Goal: Task Accomplishment & Management: Manage account settings

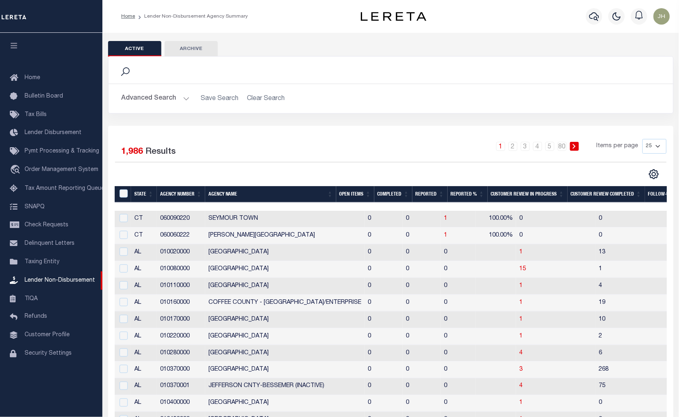
click at [351, 194] on th "Open Items" at bounding box center [355, 194] width 38 height 17
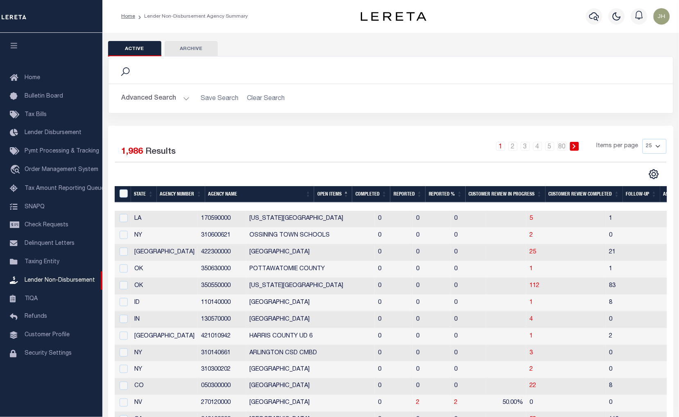
click at [351, 194] on th "Open Items" at bounding box center [333, 194] width 38 height 17
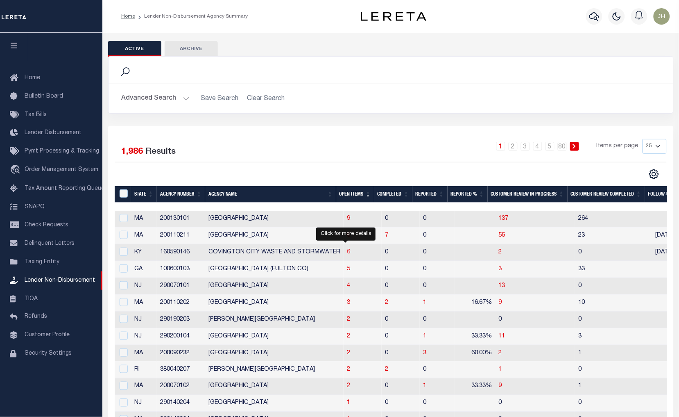
click at [347, 252] on span "6" at bounding box center [348, 252] width 3 height 6
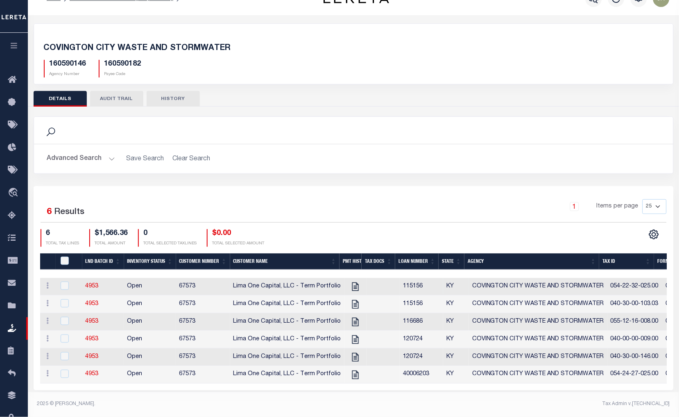
scroll to position [23, 0]
click at [352, 283] on icon "" at bounding box center [355, 286] width 7 height 9
checkbox input "true"
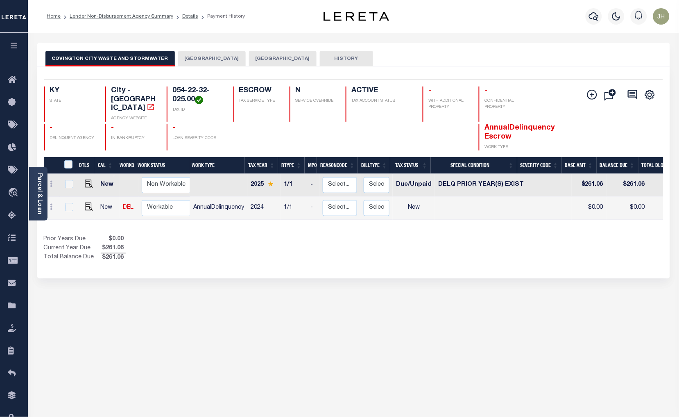
click at [297, 357] on div "COVINGTON CITY WASTE AND STORMWATER COVINGTON CITY KENTON COUNTY HISTORY 2 1" at bounding box center [353, 278] width 645 height 471
click at [592, 95] on icon "" at bounding box center [593, 95] width 10 height 10
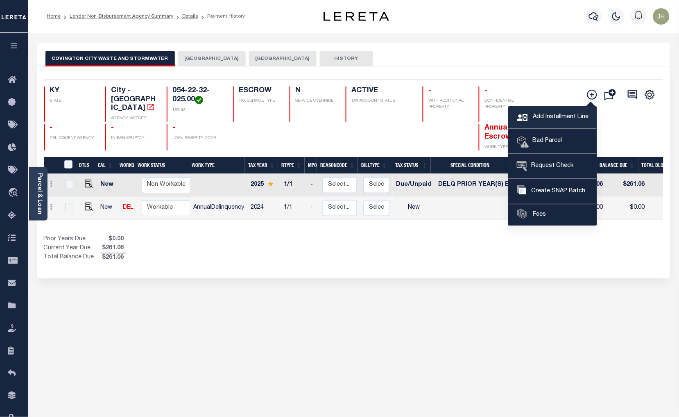
click at [545, 120] on span "Add Installment Line" at bounding box center [560, 117] width 58 height 9
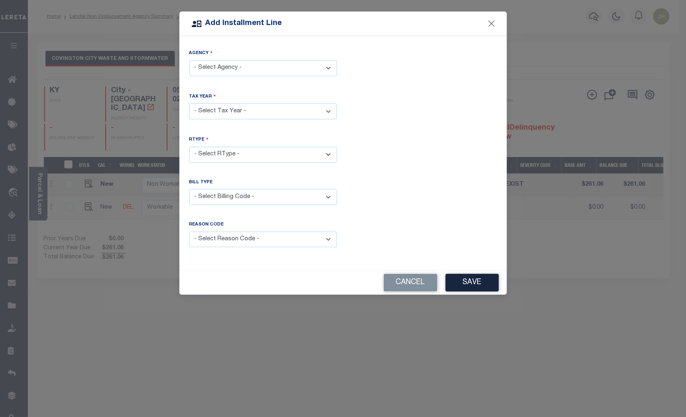
click at [326, 73] on select "- Select Agency - COVINGTON CITY - City COVINGTON CITY WASTE AND STORMWATER - C…" at bounding box center [263, 68] width 148 height 16
select select "160590182"
click at [189, 60] on select "- Select Agency - COVINGTON CITY - City COVINGTON CITY WASTE AND STORMWATER - C…" at bounding box center [263, 68] width 148 height 16
click at [239, 110] on select "- Select Year - 2024 2025 2026" at bounding box center [263, 111] width 148 height 16
select select "2024"
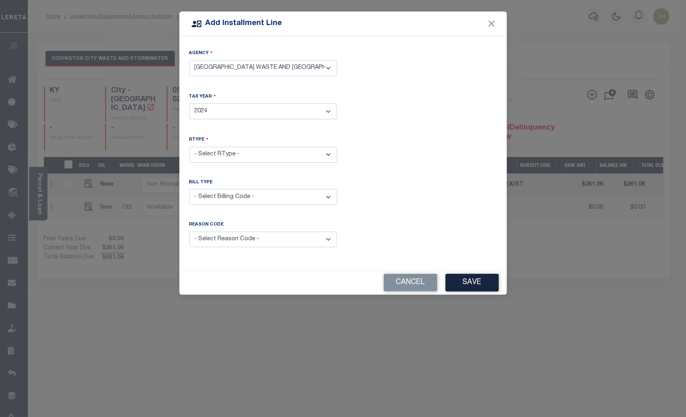
click at [189, 103] on select "- Select Year - 2024 2025 2026" at bounding box center [263, 111] width 148 height 16
click at [224, 154] on select "- Select RType - 1/1" at bounding box center [263, 155] width 148 height 16
select select "0"
click at [189, 147] on select "- Select RType - 1/1" at bounding box center [263, 155] width 148 height 16
click at [219, 194] on select "- Select Billing Code - Regular Delinquent Supplemental Corrected/Adjusted Bill…" at bounding box center [263, 197] width 148 height 16
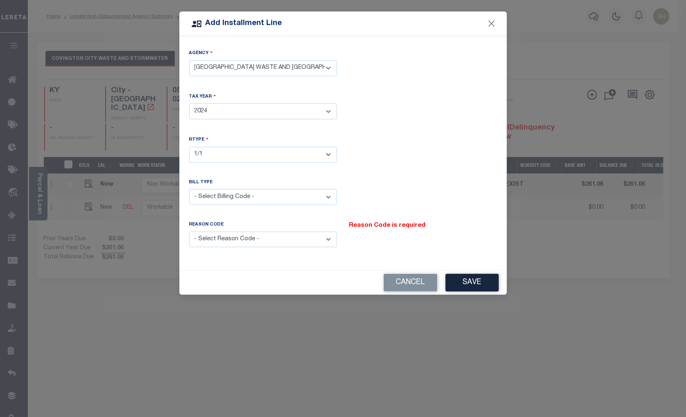
select select "1"
click at [189, 189] on select "- Select Billing Code - Regular Delinquent Supplemental Corrected/Adjusted Bill…" at bounding box center [263, 197] width 148 height 16
click at [326, 239] on select "- Select Reason Code - Payment Reversal Taxable Value Change Assessment Change …" at bounding box center [263, 240] width 148 height 16
select select "12"
click at [189, 232] on select "- Select Reason Code - Payment Reversal Taxable Value Change Assessment Change …" at bounding box center [263, 240] width 148 height 16
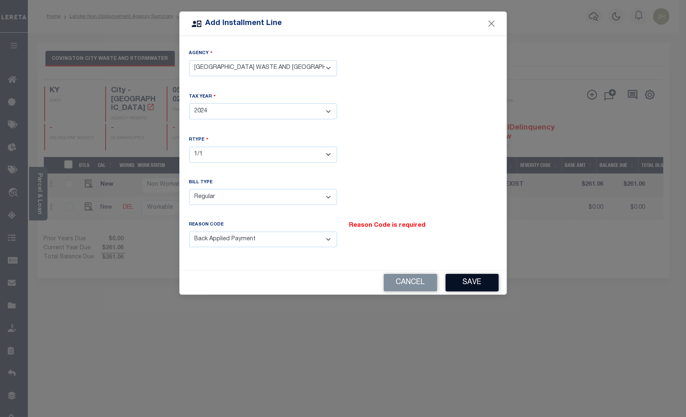
click at [476, 282] on button "Save" at bounding box center [472, 283] width 53 height 18
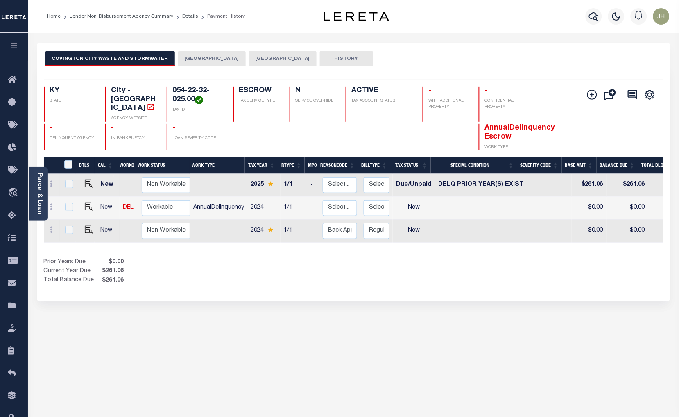
click at [92, 224] on td at bounding box center [87, 231] width 20 height 23
checkbox input "true"
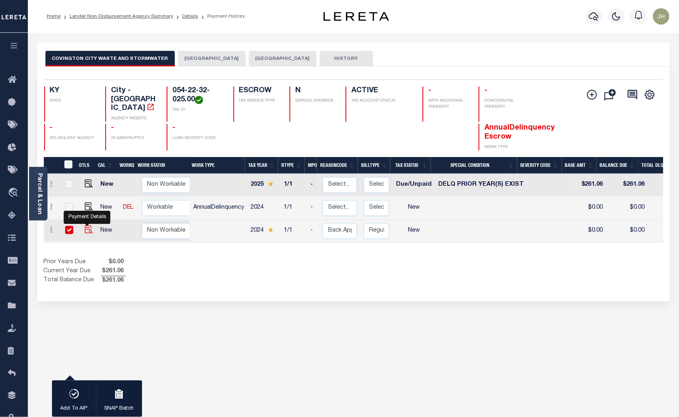
click at [87, 225] on img at bounding box center [89, 229] width 8 height 8
checkbox input "false"
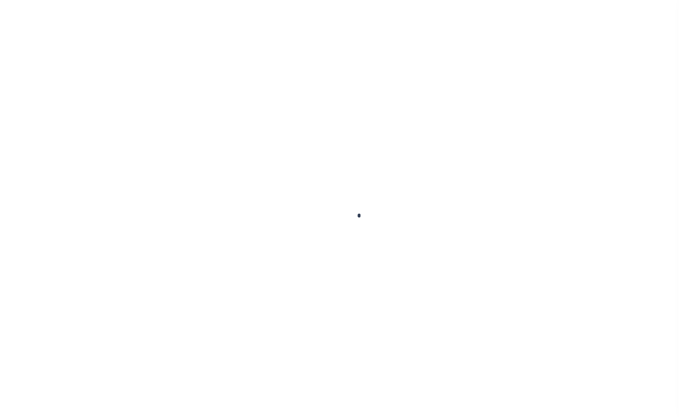
checkbox input "false"
type input "10/01/2025"
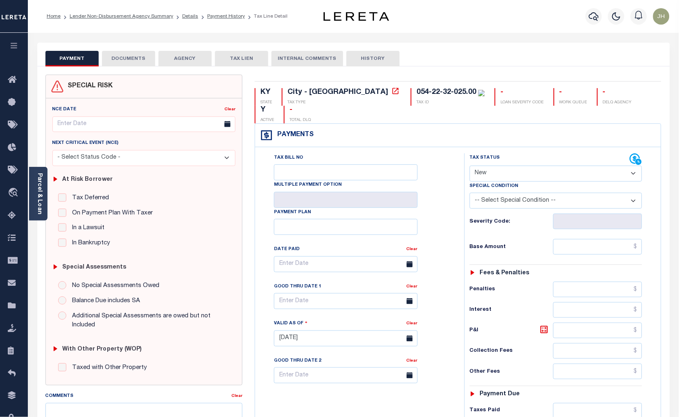
click at [505, 166] on select "- Select Status Code - Open Due/Unpaid Paid Incomplete No Tax Due Internal Refu…" at bounding box center [556, 174] width 173 height 16
select select "DUE"
click at [470, 166] on select "- Select Status Code - Open Due/Unpaid Paid Incomplete No Tax Due Internal Refu…" at bounding box center [556, 174] width 173 height 16
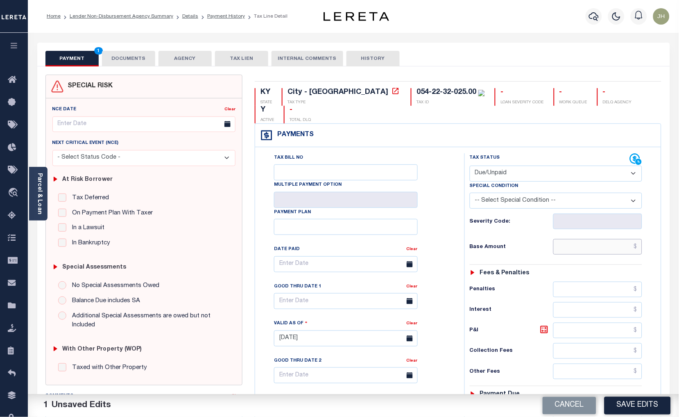
click at [569, 239] on input "text" at bounding box center [598, 247] width 89 height 16
drag, startPoint x: 562, startPoint y: 232, endPoint x: 554, endPoint y: 223, distance: 11.9
click at [562, 239] on input "text" at bounding box center [598, 247] width 89 height 16
type input "$242.84"
click at [565, 323] on input "text" at bounding box center [598, 331] width 89 height 16
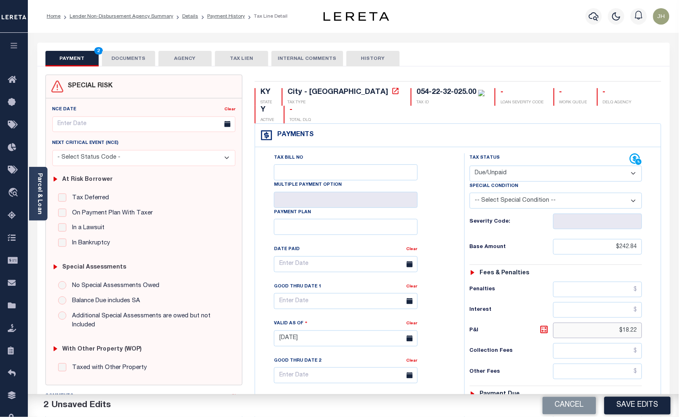
type input "$18.22"
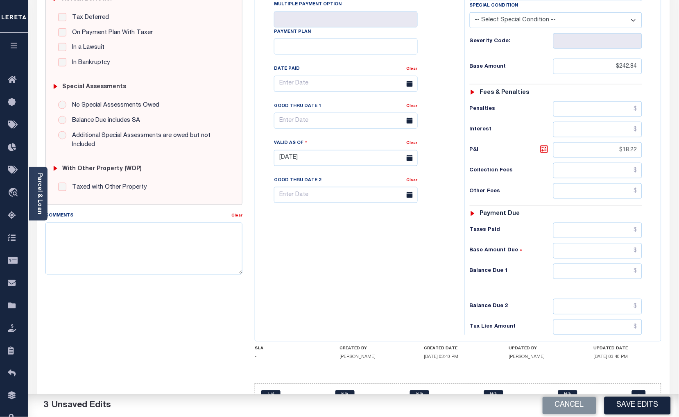
scroll to position [182, 0]
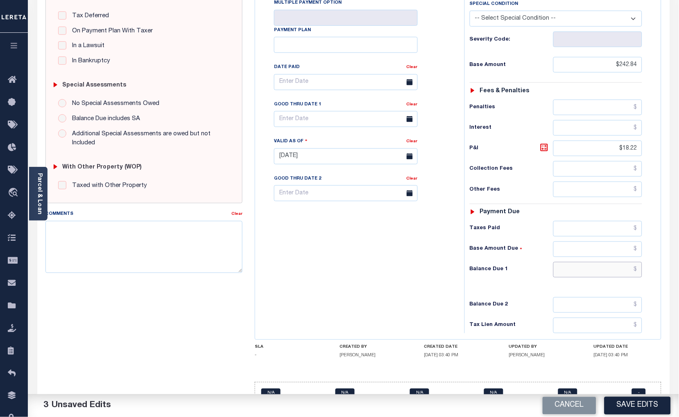
click at [595, 262] on input "text" at bounding box center [598, 270] width 89 height 16
type input "$261.06"
click at [668, 361] on div "KY STATE City - KY TAX TYPE 054-22-32-025.00 TAX ID - LOAN SEVERITY CODE - WORK…" at bounding box center [458, 156] width 419 height 526
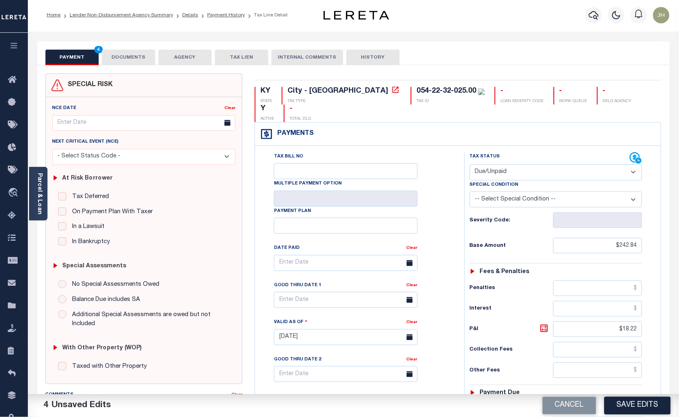
scroll to position [0, 0]
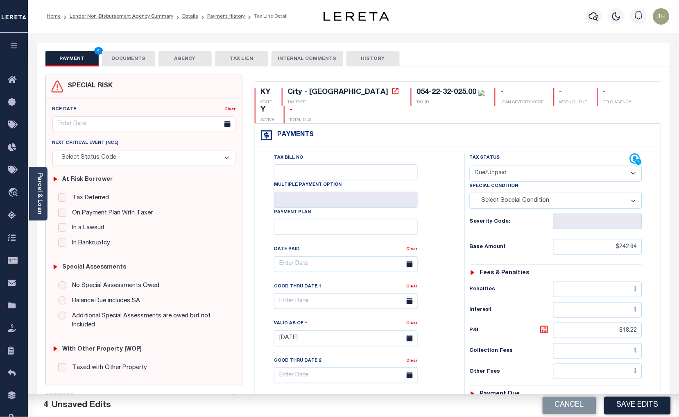
click at [407, 298] on icon at bounding box center [410, 301] width 6 height 6
click at [340, 293] on input "text" at bounding box center [346, 301] width 144 height 16
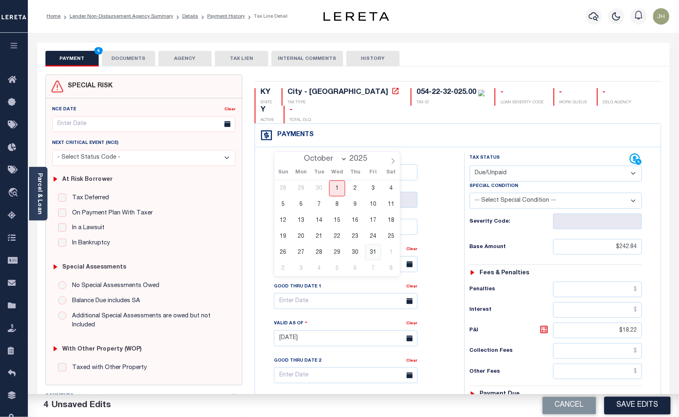
click at [374, 253] on span "31" at bounding box center [374, 252] width 16 height 16
type input "10/31/2025"
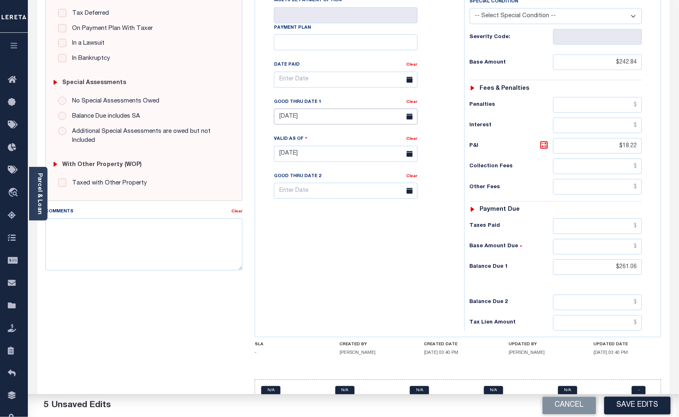
scroll to position [187, 0]
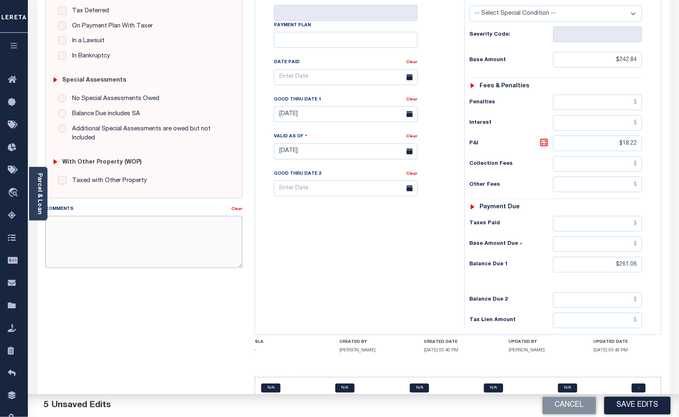
click at [91, 239] on textarea "Comments" at bounding box center [144, 242] width 198 height 52
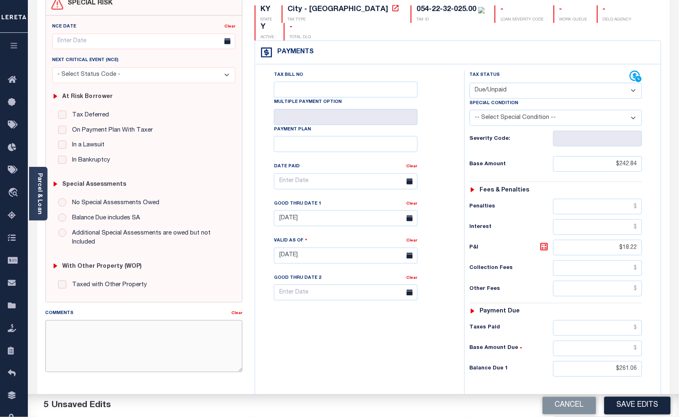
scroll to position [136, 0]
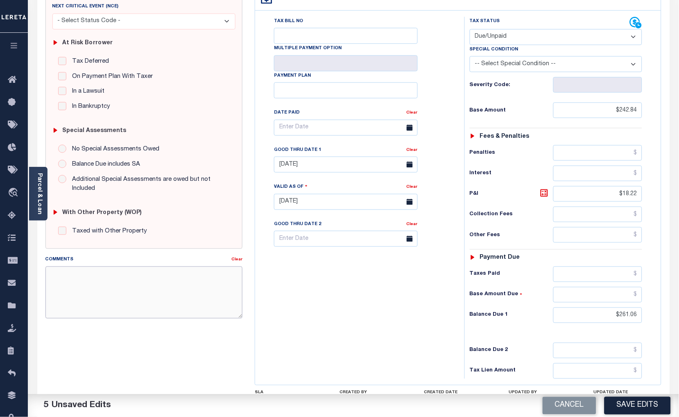
click at [58, 280] on textarea "Comments" at bounding box center [144, 292] width 198 height 52
click at [141, 280] on textarea "ORIGINAL BASE UNPAID" at bounding box center [144, 292] width 198 height 52
click at [144, 279] on textarea "ORIGINAL BASE UNPAID" at bounding box center [144, 292] width 198 height 52
type textarea "ORIGINAL BASE UNPAID"
click at [629, 407] on button "Save Edits" at bounding box center [638, 406] width 66 height 18
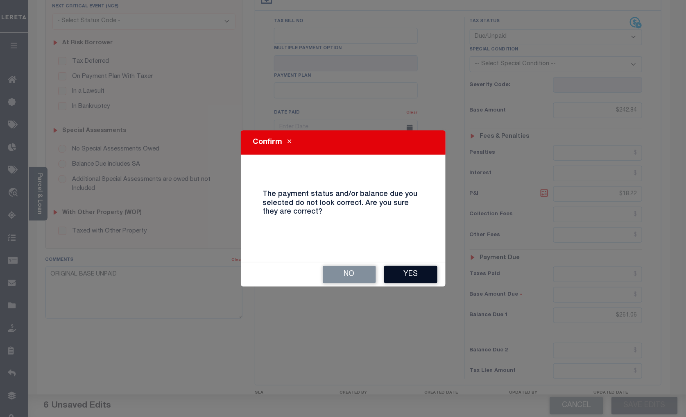
click at [421, 276] on button "Yes" at bounding box center [410, 275] width 53 height 18
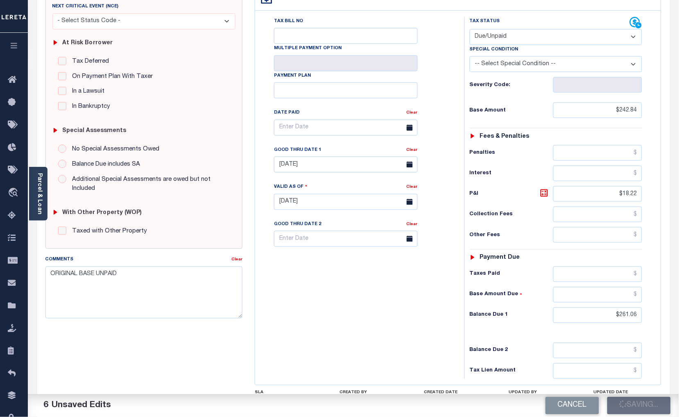
checkbox input "false"
type input "$242.84"
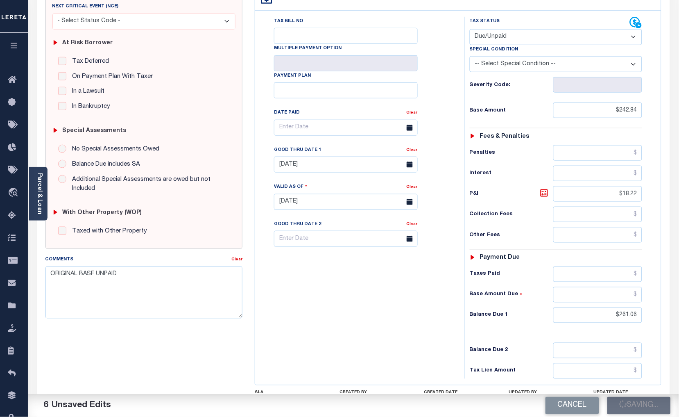
type input "$18.22"
type input "$261.06"
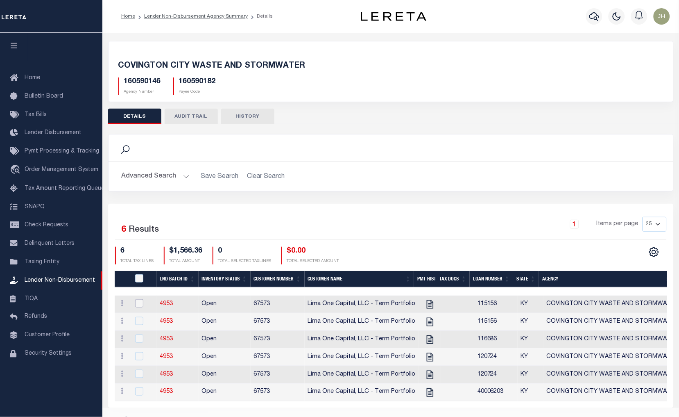
click at [140, 303] on input "checkbox" at bounding box center [139, 303] width 8 height 8
checkbox input "true"
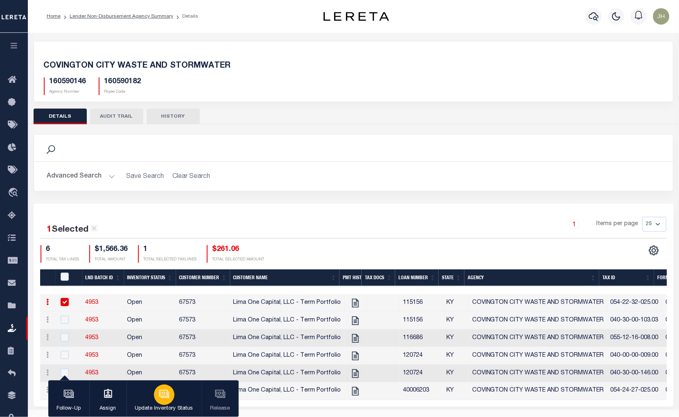
click at [162, 396] on icon "button" at bounding box center [163, 393] width 9 height 7
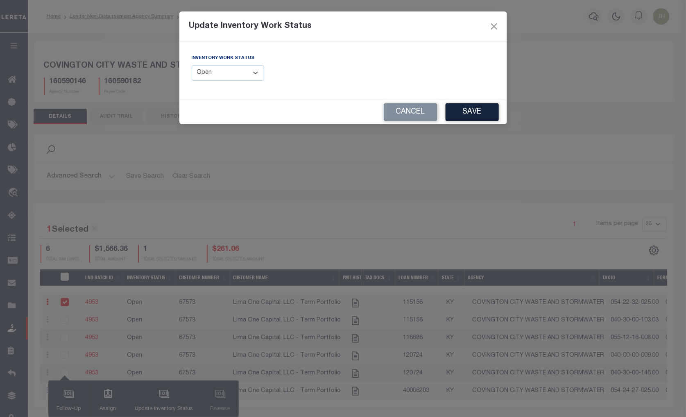
drag, startPoint x: 260, startPoint y: 77, endPoint x: 257, endPoint y: 82, distance: 6.3
click at [260, 77] on select "--Select-- Open Completed Reported" at bounding box center [228, 73] width 73 height 16
select select "Completed"
click at [192, 65] on select "--Select-- Open Completed Reported" at bounding box center [228, 73] width 73 height 16
click at [470, 112] on button "Save" at bounding box center [472, 112] width 53 height 18
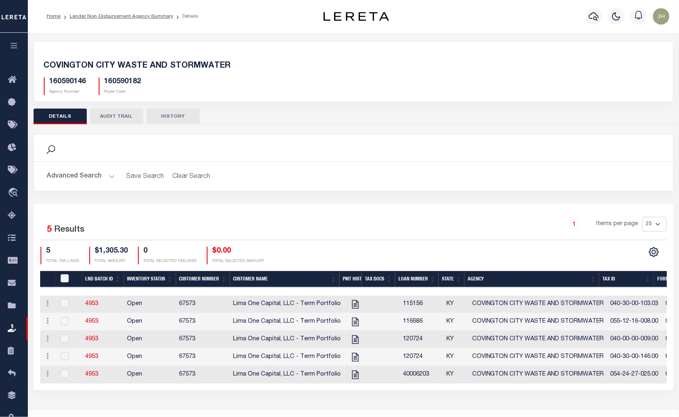
click at [108, 11] on ol "Home Lender Non-Disbursement Agency Summary Details" at bounding box center [122, 16] width 165 height 17
click at [106, 15] on link "Lender Non-Disbursement Agency Summary" at bounding box center [122, 16] width 104 height 5
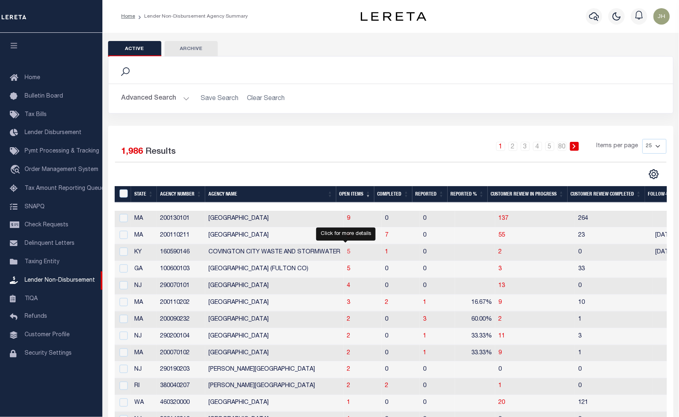
click at [347, 252] on span "5" at bounding box center [348, 252] width 3 height 6
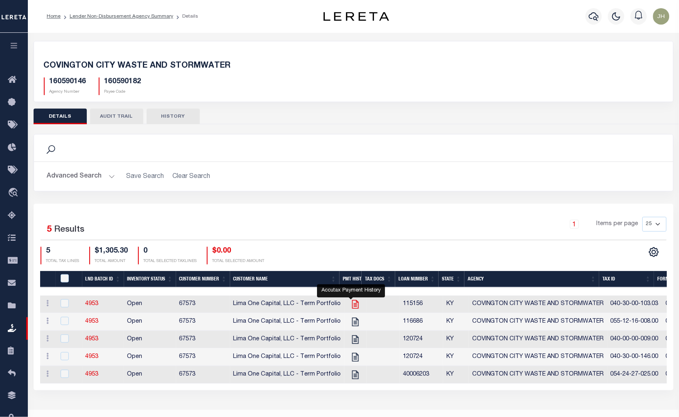
click at [352, 306] on icon "" at bounding box center [355, 304] width 7 height 9
checkbox input "true"
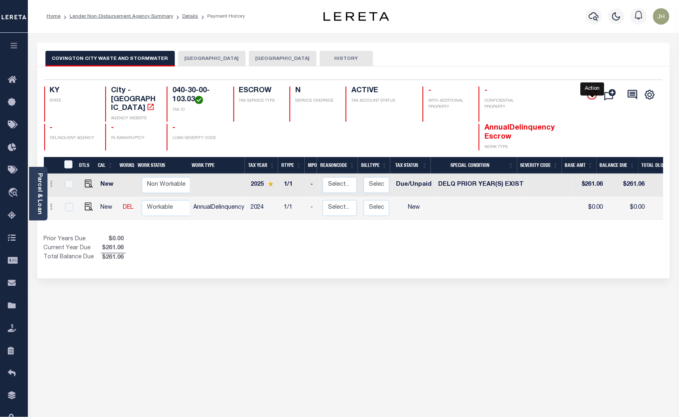
click at [591, 92] on icon "" at bounding box center [593, 95] width 10 height 10
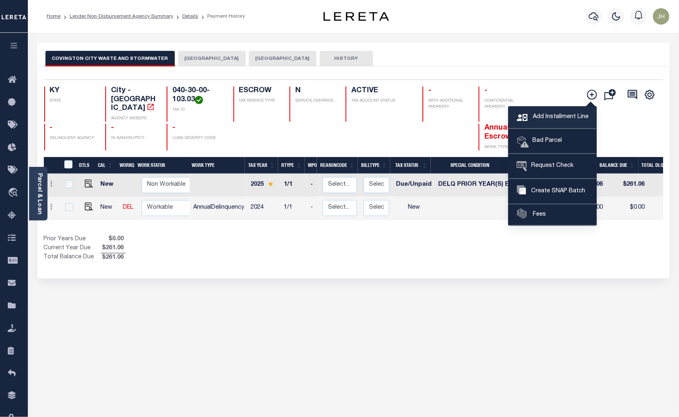
click at [546, 117] on span "Add Installment Line" at bounding box center [560, 117] width 58 height 9
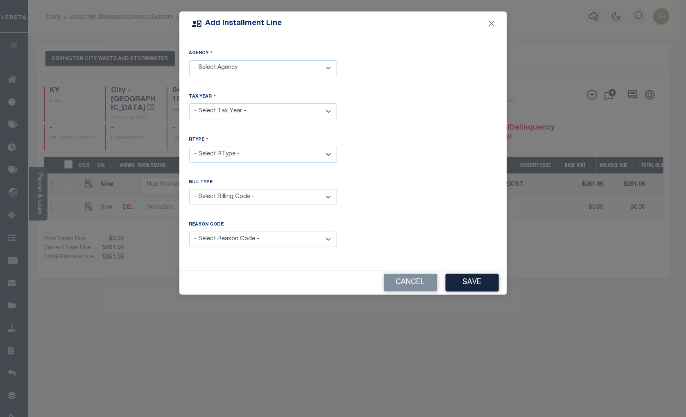
click at [327, 68] on select "- Select Agency - COVINGTON CITY - City COVINGTON CITY WASTE AND STORMWATER - C…" at bounding box center [263, 68] width 148 height 16
select select "160590182"
click at [189, 60] on select "- Select Agency - COVINGTON CITY - City COVINGTON CITY WASTE AND STORMWATER - C…" at bounding box center [263, 68] width 148 height 16
click at [328, 111] on select "- Select Year - 2024 2025 2026" at bounding box center [263, 111] width 148 height 16
select select "2024"
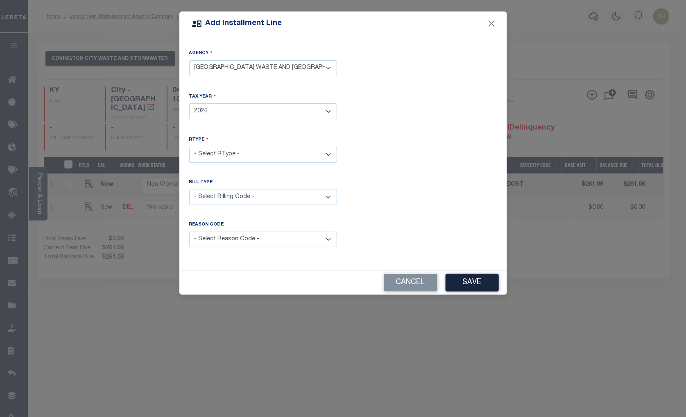
click at [189, 103] on select "- Select Year - 2024 2025 2026" at bounding box center [263, 111] width 148 height 16
click at [248, 156] on select "- Select RType - 1/1" at bounding box center [263, 155] width 148 height 16
select select "0"
click at [189, 147] on select "- Select RType - 1/1" at bounding box center [263, 155] width 148 height 16
click at [236, 197] on select "- Select Billing Code - Regular Delinquent Supplemental Corrected/Adjusted Bill…" at bounding box center [263, 197] width 148 height 16
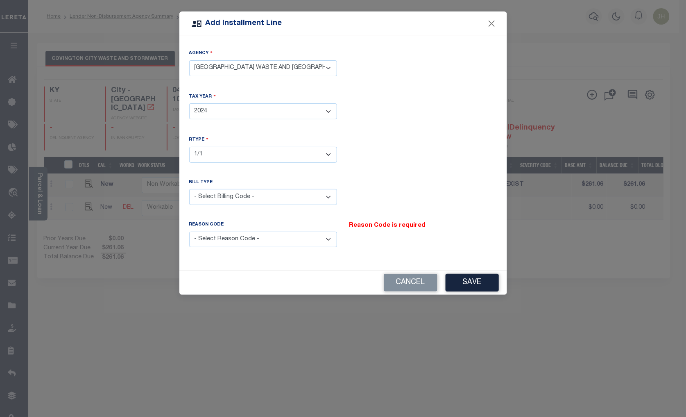
select select "1"
click at [189, 189] on select "- Select Billing Code - Regular Delinquent Supplemental Corrected/Adjusted Bill…" at bounding box center [263, 197] width 148 height 16
click at [330, 242] on select "- Select Reason Code - Payment Reversal Taxable Value Change Assessment Change …" at bounding box center [263, 240] width 148 height 16
select select "12"
click at [189, 232] on select "- Select Reason Code - Payment Reversal Taxable Value Change Assessment Change …" at bounding box center [263, 240] width 148 height 16
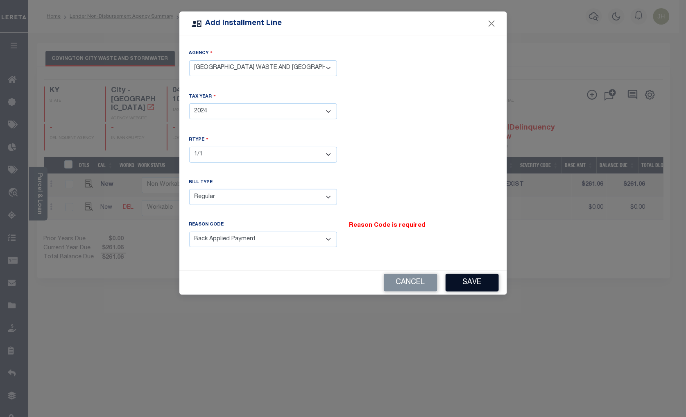
click at [464, 278] on button "Save" at bounding box center [472, 283] width 53 height 18
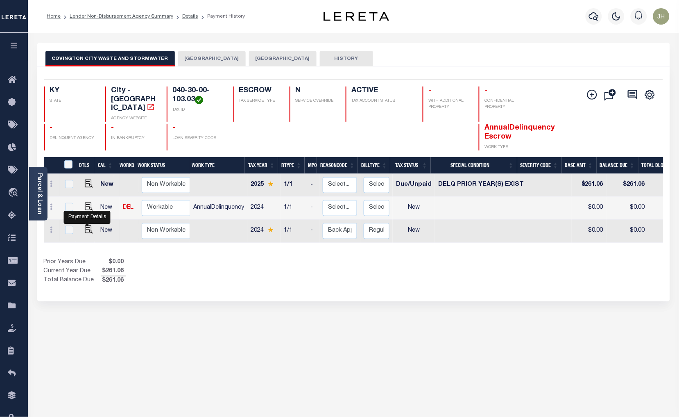
drag, startPoint x: 87, startPoint y: 223, endPoint x: 91, endPoint y: 222, distance: 4.1
click at [87, 225] on img at bounding box center [89, 229] width 8 height 8
checkbox input "true"
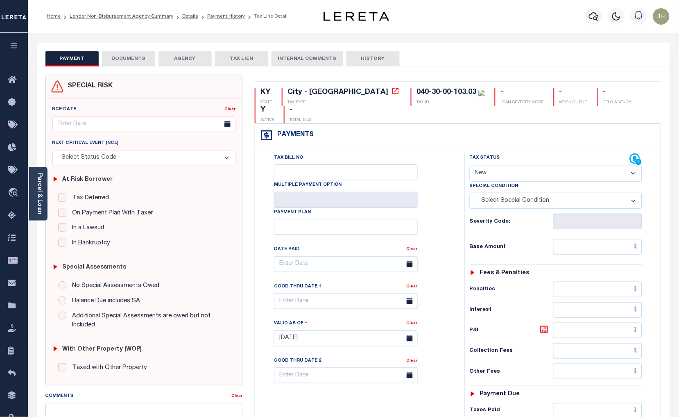
click at [512, 166] on select "- Select Status Code - Open Due/Unpaid Paid Incomplete No Tax Due Internal Refu…" at bounding box center [556, 174] width 173 height 16
select select "DUE"
click at [470, 166] on select "- Select Status Code - Open Due/Unpaid Paid Incomplete No Tax Due Internal Refu…" at bounding box center [556, 174] width 173 height 16
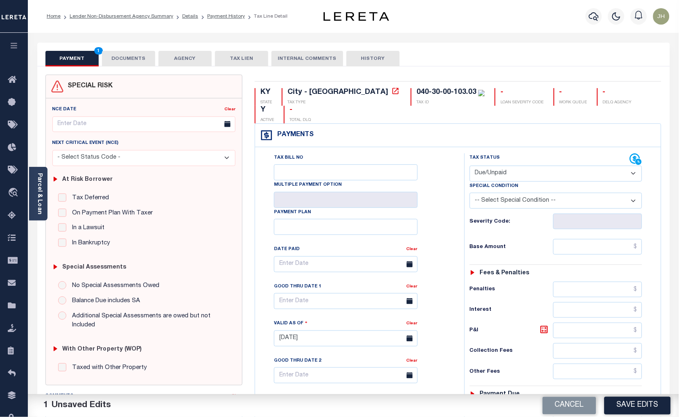
click at [560, 193] on select "-- Select Special Condition -- 3RD PARTY TAX LIEN AGENCY TAX LIEN (A.K.A Inside…" at bounding box center [556, 201] width 173 height 16
click at [585, 193] on select "-- Select Special Condition -- 3RD PARTY TAX LIEN AGENCY TAX LIEN (A.K.A Inside…" at bounding box center [556, 201] width 173 height 16
click at [630, 193] on select "-- Select Special Condition -- 3RD PARTY TAX LIEN AGENCY TAX LIEN (A.K.A Inside…" at bounding box center [556, 201] width 173 height 16
click at [575, 239] on input "text" at bounding box center [598, 247] width 89 height 16
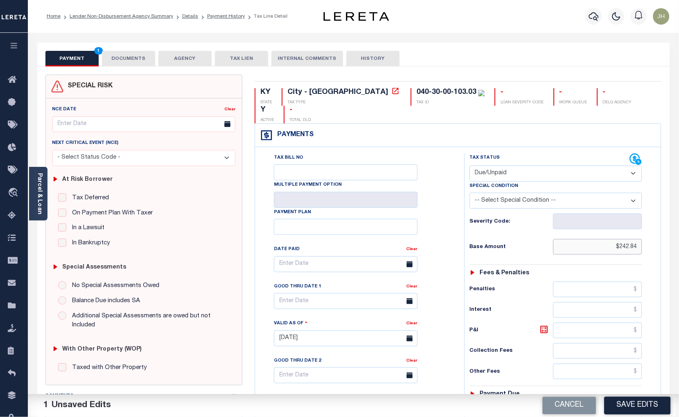
type input "$242.84"
click at [571, 323] on input "text" at bounding box center [598, 331] width 89 height 16
click at [569, 323] on input "text" at bounding box center [598, 331] width 89 height 16
type input "$18.22"
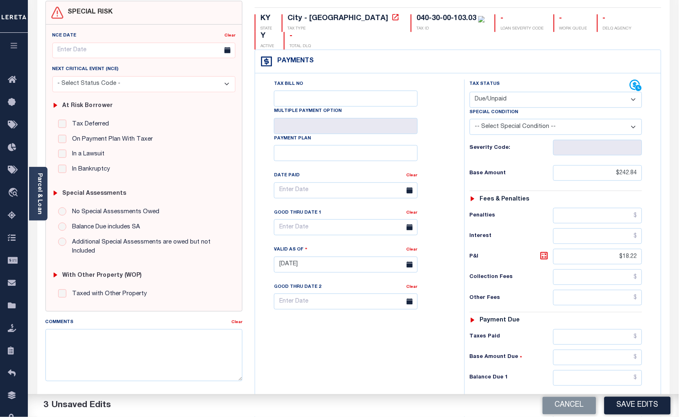
scroll to position [91, 0]
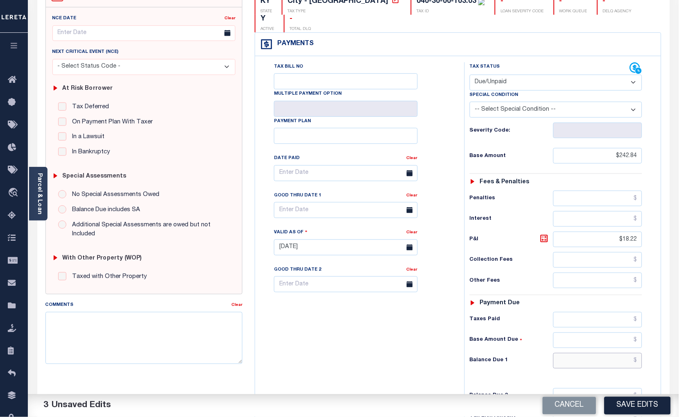
click at [564, 353] on input "text" at bounding box center [598, 361] width 89 height 16
type input "$261.06"
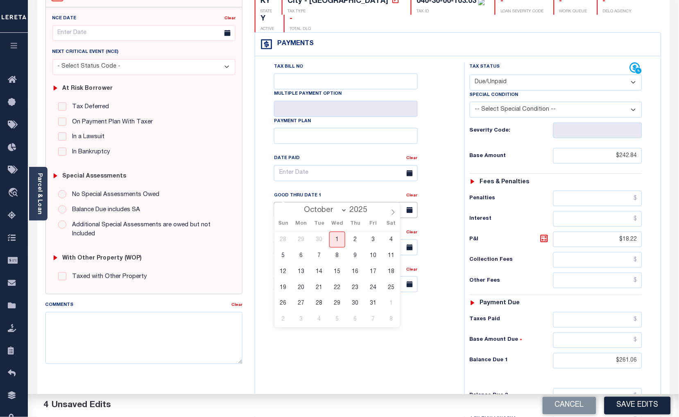
click at [331, 202] on input "text" at bounding box center [346, 210] width 144 height 16
click at [370, 304] on span "31" at bounding box center [374, 303] width 16 height 16
type input "[DATE]"
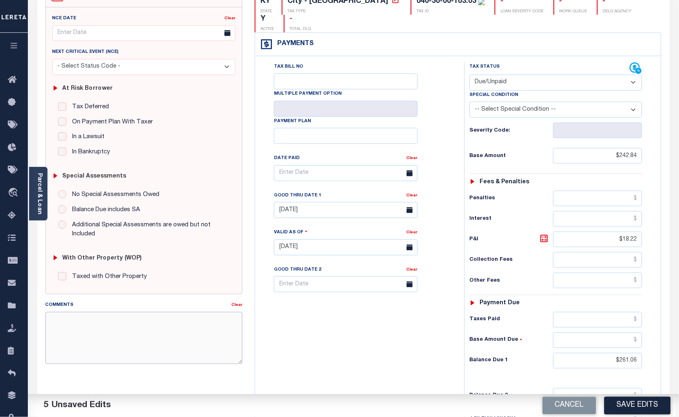
click at [158, 339] on textarea "Comments" at bounding box center [144, 338] width 198 height 52
click at [156, 339] on textarea "Comments" at bounding box center [144, 338] width 198 height 52
type textarea "ORIGINAL BILL UNPAID"
click at [636, 407] on button "Save Edits" at bounding box center [638, 406] width 66 height 18
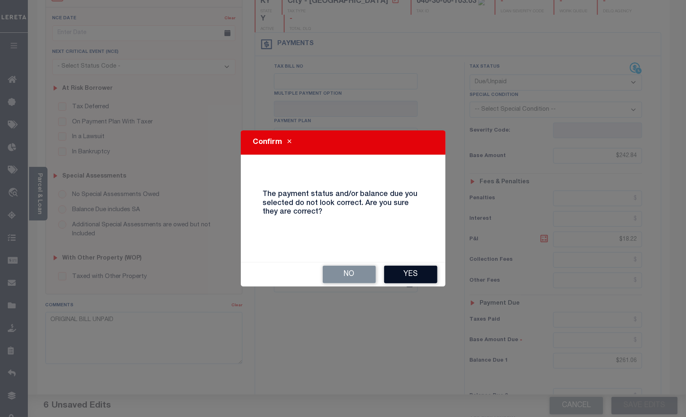
click at [417, 275] on button "Yes" at bounding box center [410, 275] width 53 height 18
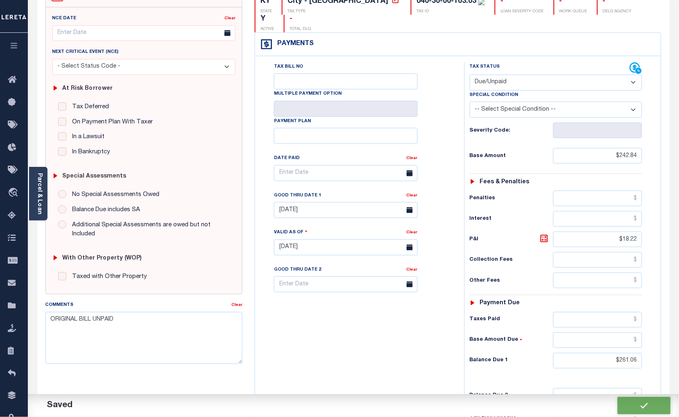
checkbox input "false"
type input "$242.84"
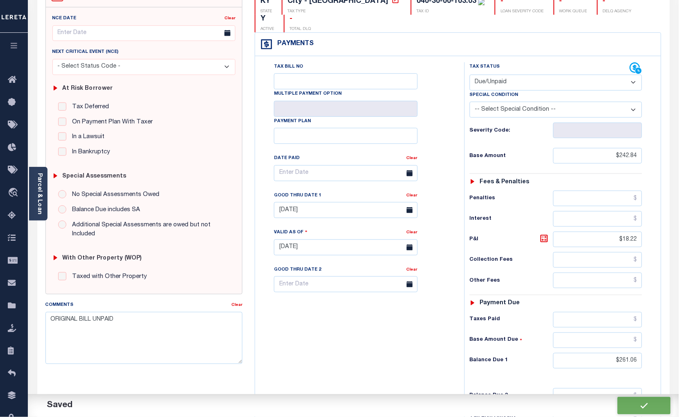
type input "$18.22"
type input "$261.06"
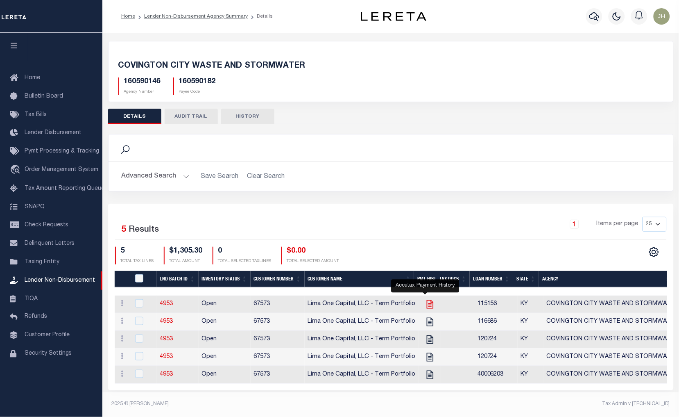
click at [427, 305] on icon "" at bounding box center [430, 304] width 7 height 9
checkbox input "true"
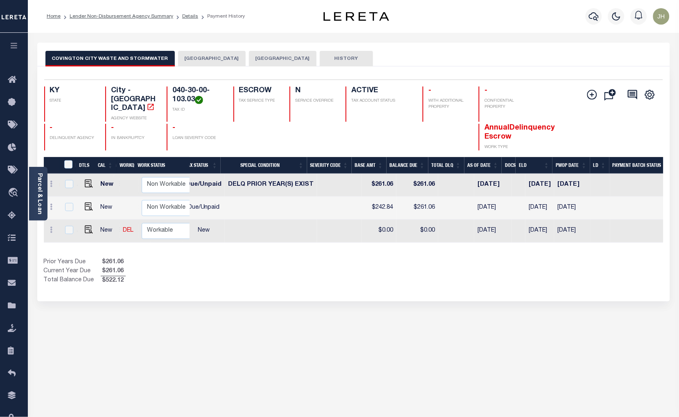
scroll to position [0, 188]
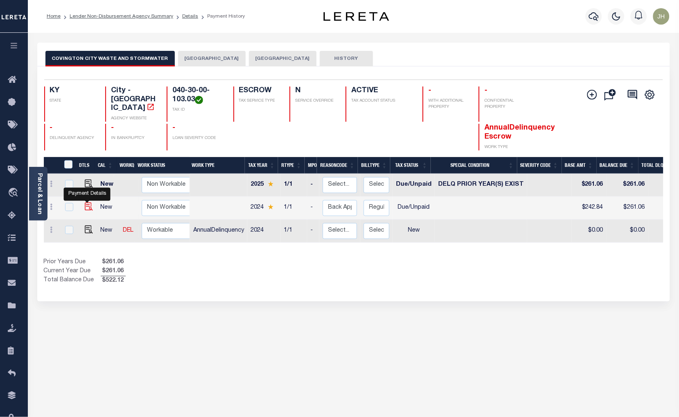
click at [88, 202] on img "" at bounding box center [89, 206] width 8 height 8
checkbox input "true"
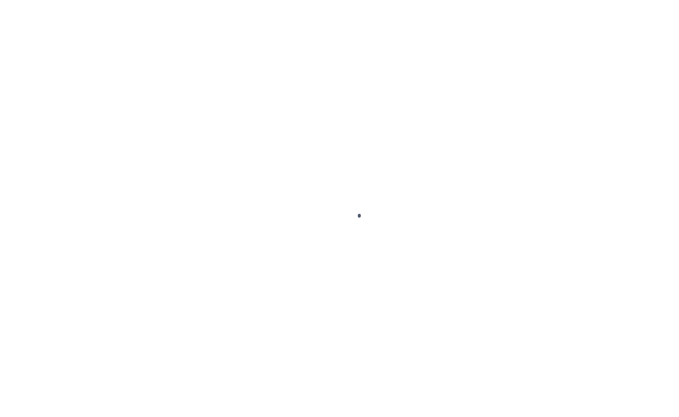
select select "DUE"
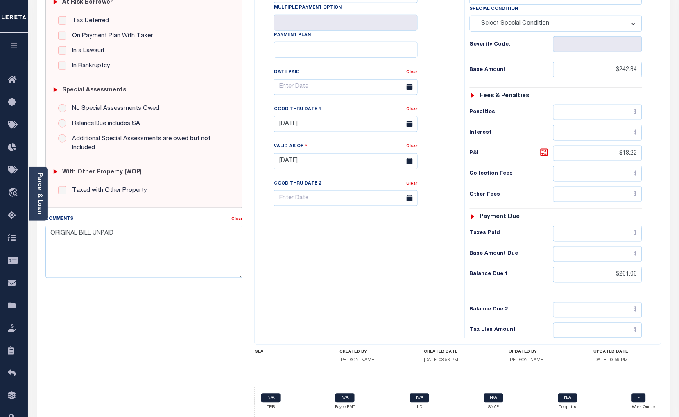
scroll to position [187, 0]
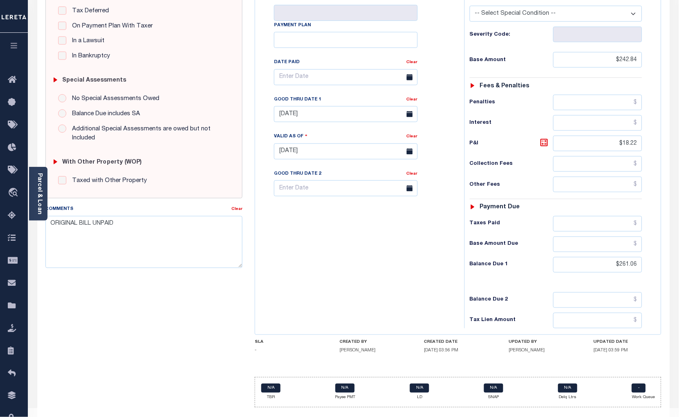
click at [332, 216] on div "Tax Bill No Multiple Payment Option Payment Plan Clear" at bounding box center [357, 147] width 201 height 362
click at [105, 253] on textarea "ORIGINAL BILL UNPAID" at bounding box center [144, 242] width 198 height 52
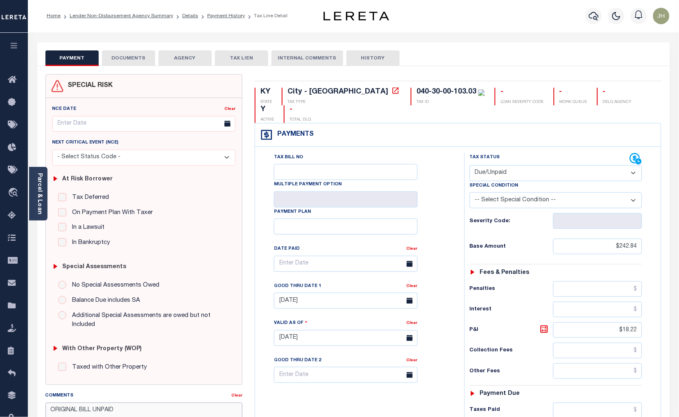
scroll to position [0, 0]
click at [115, 16] on link "Lender Non-Disbursement Agency Summary" at bounding box center [122, 16] width 104 height 5
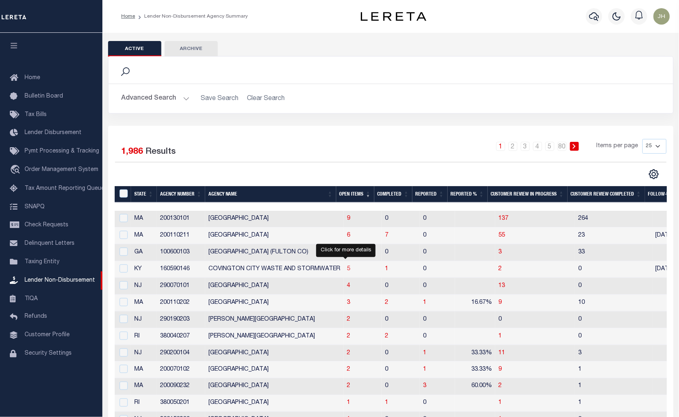
click at [347, 271] on span "5" at bounding box center [348, 269] width 3 height 6
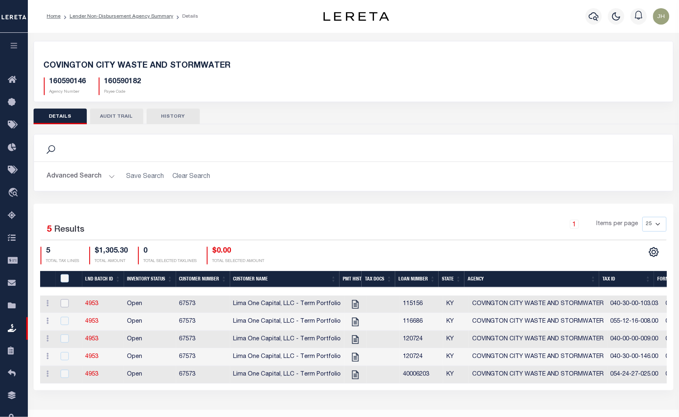
click at [61, 300] on input "checkbox" at bounding box center [65, 303] width 8 height 8
checkbox input "true"
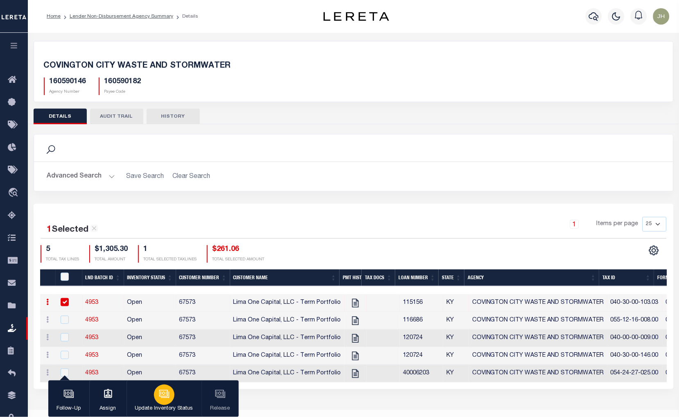
click at [166, 405] on p "Update Inventory Status" at bounding box center [164, 409] width 58 height 8
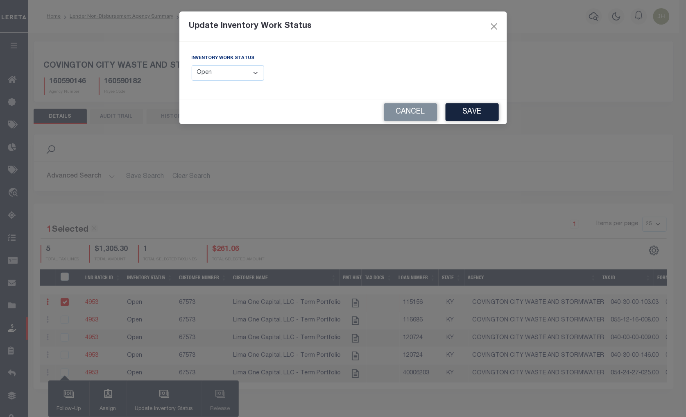
click at [257, 73] on select "--Select-- Open Completed Reported" at bounding box center [228, 73] width 73 height 16
select select "Completed"
click at [192, 65] on select "--Select-- Open Completed Reported" at bounding box center [228, 73] width 73 height 16
click at [470, 114] on button "Save" at bounding box center [472, 112] width 53 height 18
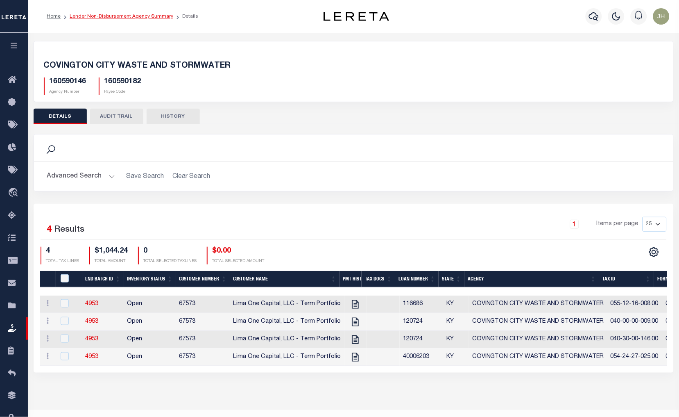
click at [83, 17] on link "Lender Non-Disbursement Agency Summary" at bounding box center [122, 16] width 104 height 5
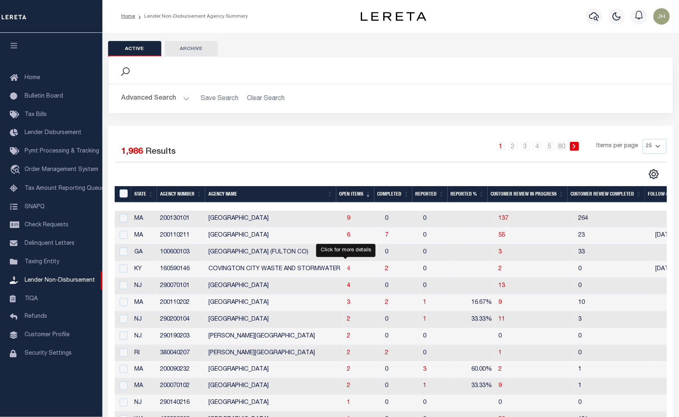
click at [347, 271] on span "4" at bounding box center [348, 269] width 3 height 6
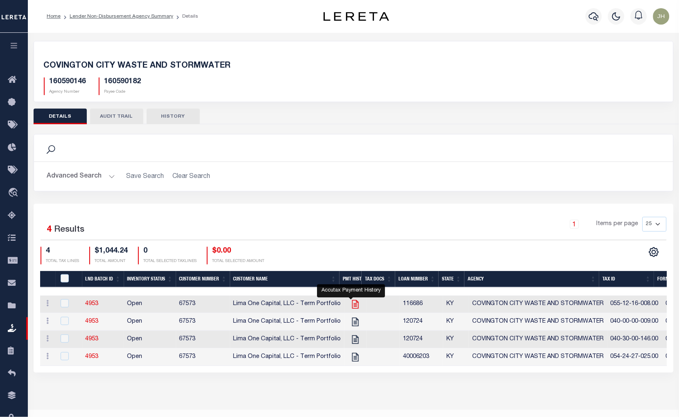
click at [353, 305] on icon "" at bounding box center [355, 304] width 11 height 11
checkbox input "true"
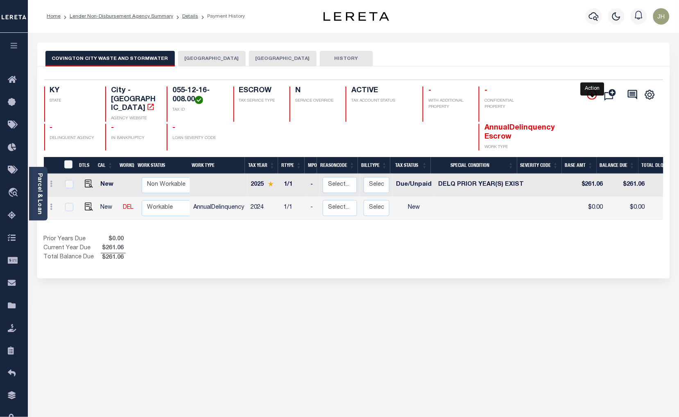
click at [591, 95] on icon "" at bounding box center [593, 95] width 4 height 4
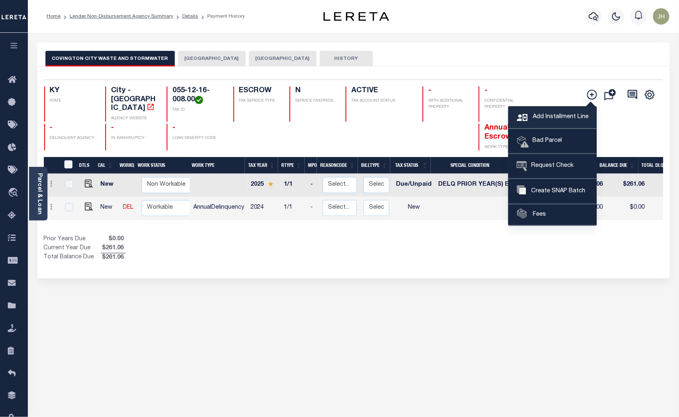
click at [546, 116] on span "Add Installment Line" at bounding box center [560, 117] width 58 height 9
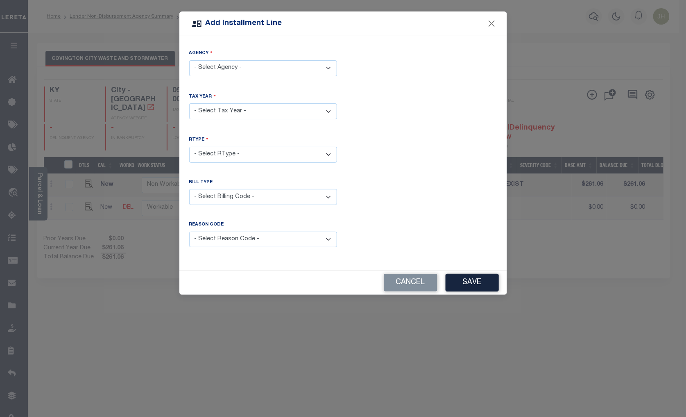
drag, startPoint x: 329, startPoint y: 70, endPoint x: 324, endPoint y: 76, distance: 7.9
click at [329, 70] on select "- Select Agency - [GEOGRAPHIC_DATA] - City [GEOGRAPHIC_DATA] WASTE AND [GEOGRAP…" at bounding box center [263, 68] width 148 height 16
select select "160590182"
click at [189, 60] on select "- Select Agency - [GEOGRAPHIC_DATA] - City [GEOGRAPHIC_DATA] WASTE AND [GEOGRAP…" at bounding box center [263, 68] width 148 height 16
click at [243, 111] on select "- Select Year - 2024 2025 2026" at bounding box center [263, 111] width 148 height 16
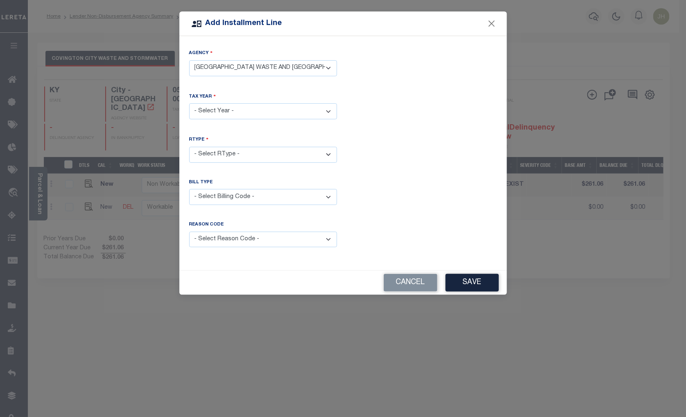
select select "2024"
click at [189, 103] on select "- Select Year - 2024 2025 2026" at bounding box center [263, 111] width 148 height 16
click at [259, 154] on select "- Select RType - 1/1" at bounding box center [263, 155] width 148 height 16
select select "0"
click at [189, 147] on select "- Select RType - 1/1" at bounding box center [263, 155] width 148 height 16
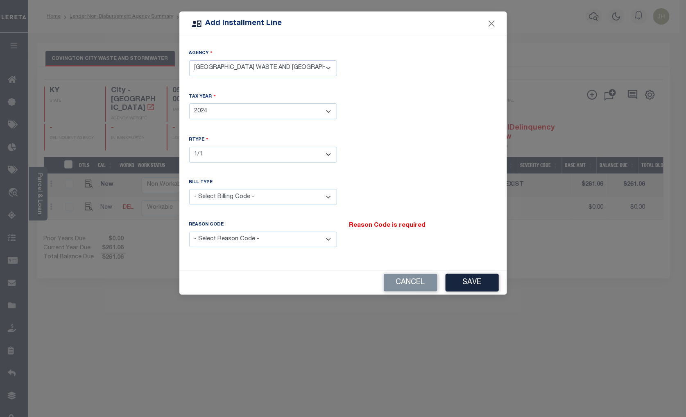
click at [220, 200] on select "- Select Billing Code - Regular Delinquent Supplemental Corrected/Adjusted Bill…" at bounding box center [263, 197] width 148 height 16
select select "1"
click at [189, 189] on select "- Select Billing Code - Regular Delinquent Supplemental Corrected/Adjusted Bill…" at bounding box center [263, 197] width 148 height 16
click at [330, 240] on select "- Select Reason Code - Payment Reversal Taxable Value Change Assessment Change …" at bounding box center [263, 240] width 148 height 16
select select "12"
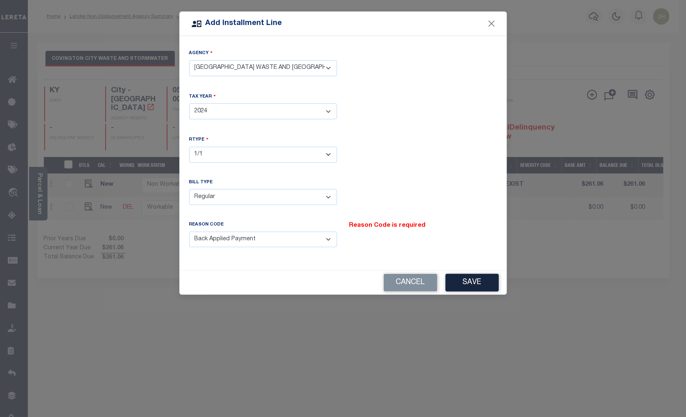
click at [189, 232] on select "- Select Reason Code - Payment Reversal Taxable Value Change Assessment Change …" at bounding box center [263, 240] width 148 height 16
click at [475, 283] on button "Save" at bounding box center [472, 283] width 53 height 18
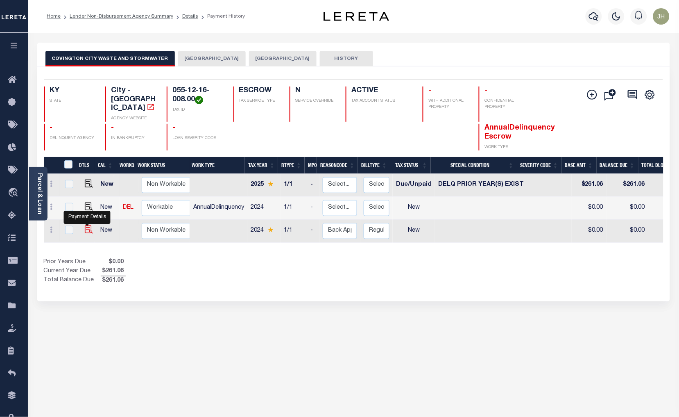
click at [88, 225] on img at bounding box center [89, 229] width 8 height 8
checkbox input "true"
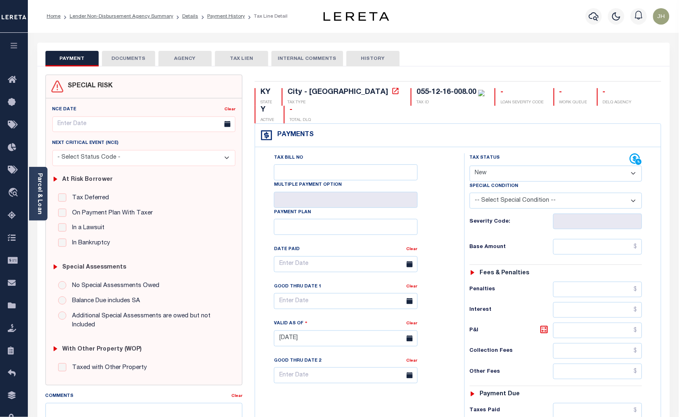
click at [506, 166] on select "- Select Status Code - Open Due/Unpaid Paid Incomplete No Tax Due Internal Refu…" at bounding box center [556, 174] width 173 height 16
select select "DUE"
click at [470, 166] on select "- Select Status Code - Open Due/Unpaid Paid Incomplete No Tax Due Internal Refu…" at bounding box center [556, 174] width 173 height 16
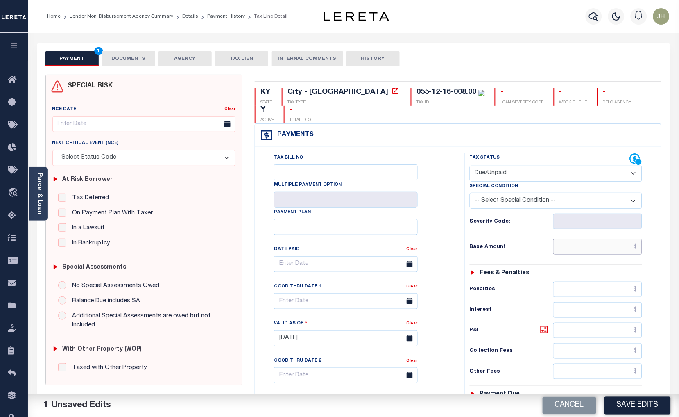
click at [563, 239] on input "text" at bounding box center [598, 247] width 89 height 16
type input "$242.84"
click at [566, 323] on input "text" at bounding box center [598, 331] width 89 height 16
click at [584, 323] on input "text" at bounding box center [598, 331] width 89 height 16
type input "$18.22"
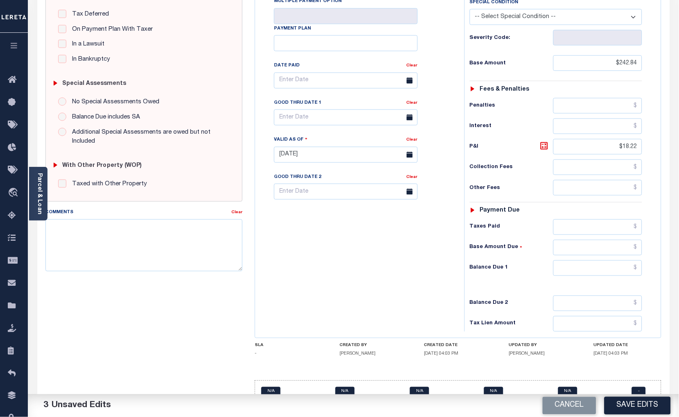
scroll to position [187, 0]
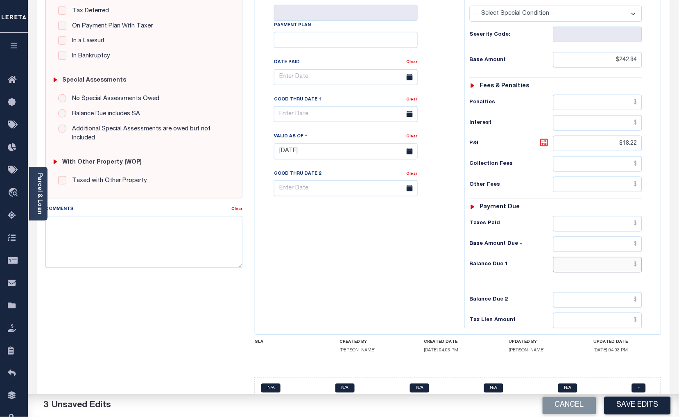
click at [566, 257] on input "text" at bounding box center [598, 265] width 89 height 16
type input "$261.06"
click at [306, 106] on input "text" at bounding box center [346, 114] width 144 height 16
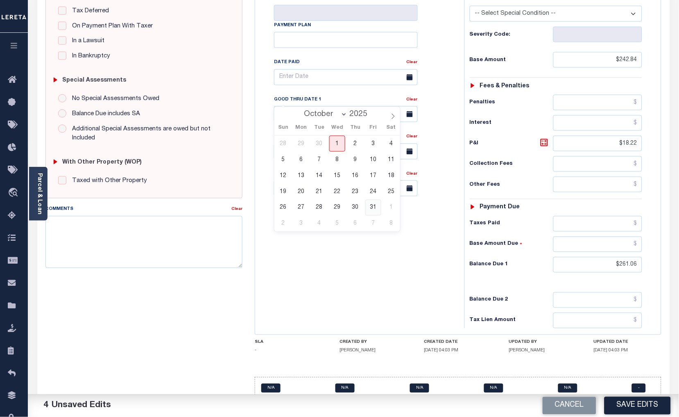
click at [369, 207] on span "31" at bounding box center [374, 208] width 16 height 16
type input "[DATE]"
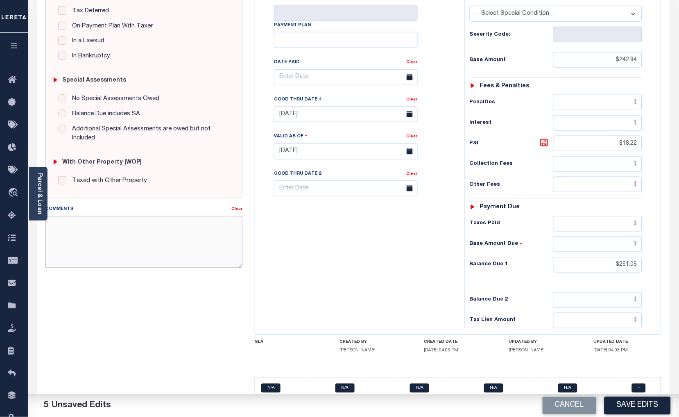
click at [136, 239] on textarea "Comments" at bounding box center [144, 242] width 198 height 52
type textarea "ORIGINAL BILL UNPAID"
click at [634, 404] on button "Save Edits" at bounding box center [638, 406] width 66 height 18
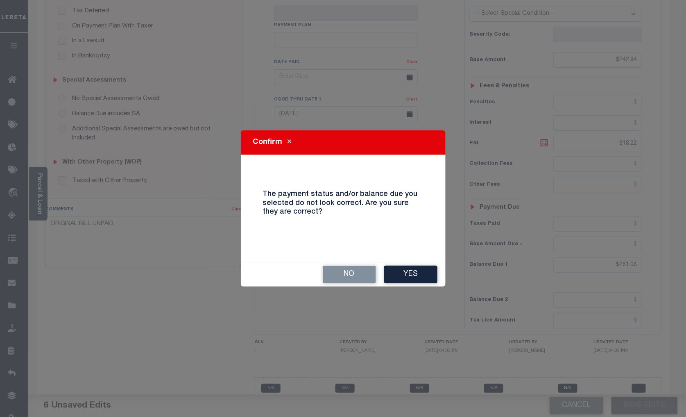
click at [417, 270] on button "Yes" at bounding box center [410, 275] width 53 height 18
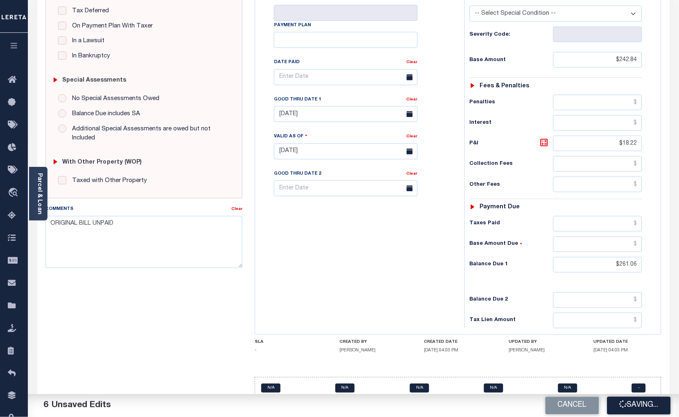
checkbox input "false"
type input "$242.84"
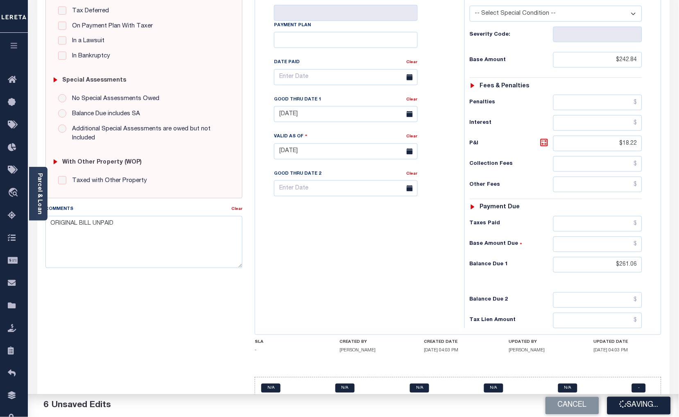
type input "$18.22"
type input "$261.06"
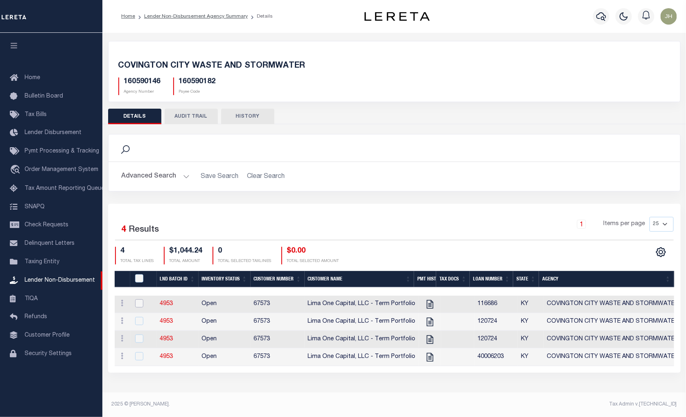
click at [140, 303] on input "checkbox" at bounding box center [139, 303] width 8 height 8
checkbox input "true"
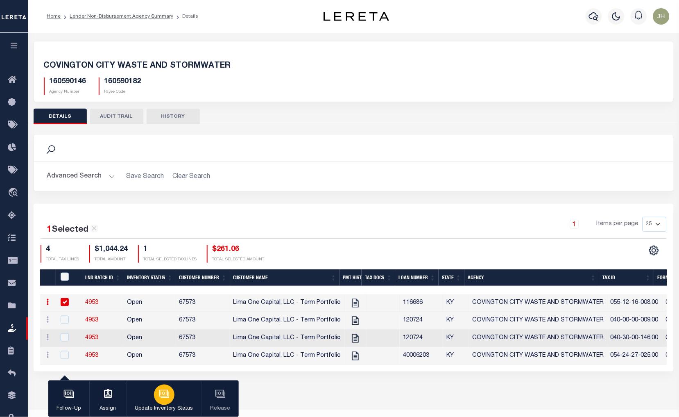
click at [167, 402] on div "button" at bounding box center [164, 394] width 20 height 20
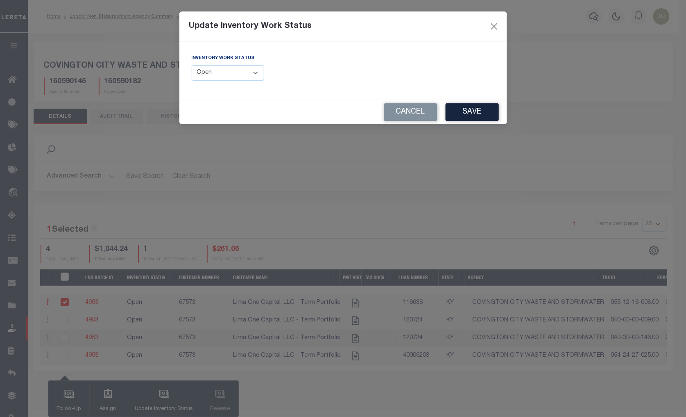
click at [254, 74] on select "--Select-- Open Completed Reported" at bounding box center [228, 73] width 73 height 16
select select "Completed"
click at [192, 65] on select "--Select-- Open Completed Reported" at bounding box center [228, 73] width 73 height 16
click at [468, 115] on button "Save" at bounding box center [472, 112] width 53 height 18
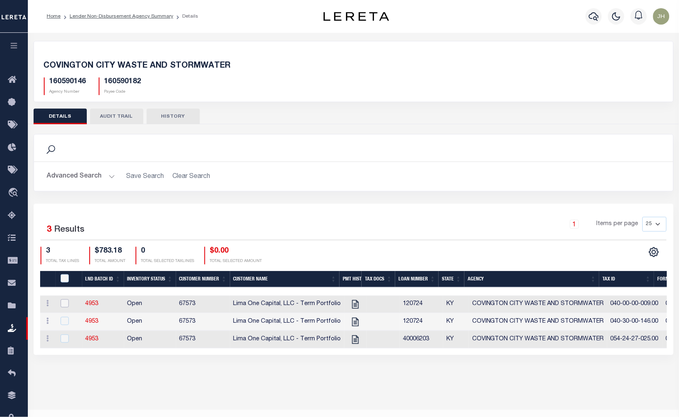
click at [67, 305] on input "checkbox" at bounding box center [65, 303] width 8 height 8
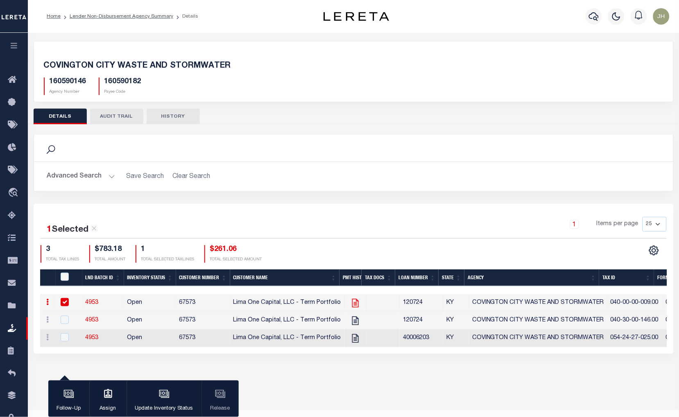
click at [350, 306] on icon at bounding box center [355, 303] width 11 height 11
checkbox input "false"
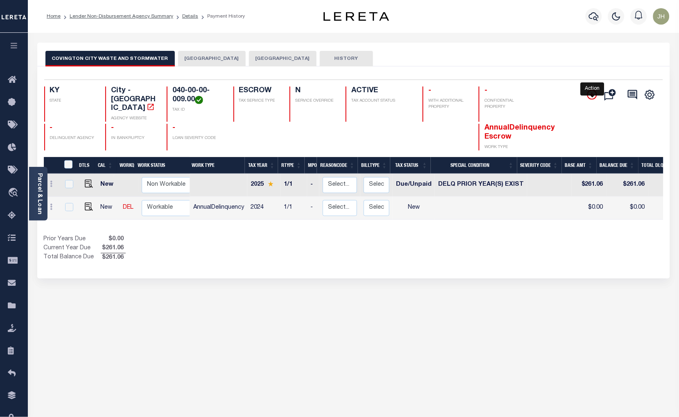
click at [591, 95] on icon "" at bounding box center [593, 95] width 4 height 4
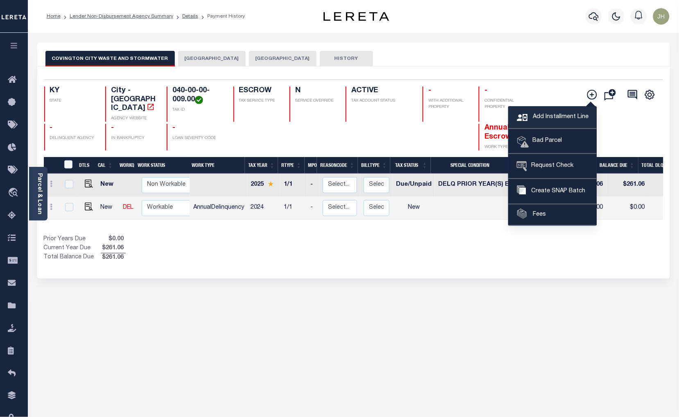
click at [549, 118] on span "Add Installment Line" at bounding box center [560, 117] width 58 height 9
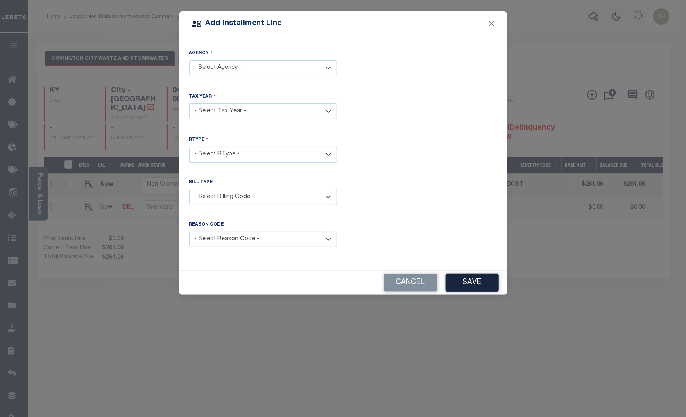
click at [325, 67] on select "- Select Agency - COVINGTON CITY - City COVINGTON CITY WASTE AND STORMWATER - C…" at bounding box center [263, 68] width 148 height 16
select select "2111704002"
click at [189, 60] on select "- Select Agency - COVINGTON CITY - City COVINGTON CITY WASTE AND STORMWATER - C…" at bounding box center [263, 68] width 148 height 16
click at [326, 113] on select "- Select Year - 2005 2006 2007 2008 2009 2010 2011 2012 2013 2014 2015 2016 201…" at bounding box center [263, 111] width 148 height 16
select select "2024"
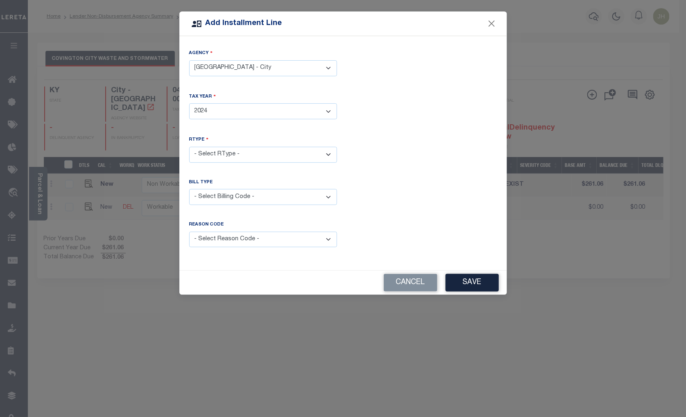
click at [189, 103] on select "- Select Year - 2005 2006 2007 2008 2009 2010 2011 2012 2013 2014 2015 2016 201…" at bounding box center [263, 111] width 148 height 16
click at [236, 154] on select "- Select RType - 1/1" at bounding box center [263, 155] width 148 height 16
select select "0"
click at [189, 147] on select "- Select RType - 1/1" at bounding box center [263, 155] width 148 height 16
click at [220, 196] on select "- Select Billing Code - Regular Delinquent Supplemental Corrected/Adjusted Bill…" at bounding box center [263, 197] width 148 height 16
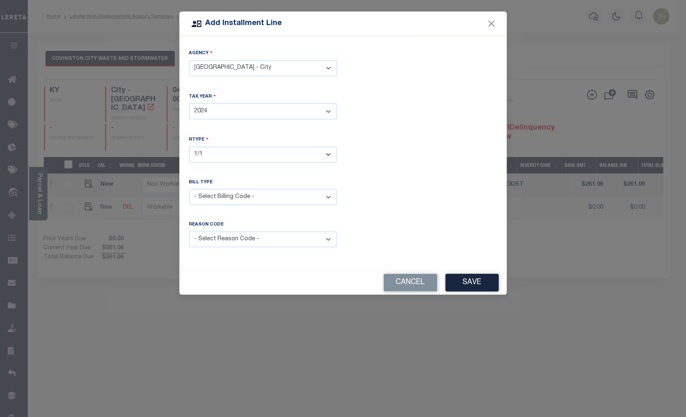
select select "1"
click at [189, 189] on select "- Select Billing Code - Regular Delinquent Supplemental Corrected/Adjusted Bill…" at bounding box center [263, 197] width 148 height 16
click at [247, 239] on select "- Select Reason Code - Payment Reversal Taxable Value Change Assessment Change …" at bounding box center [263, 240] width 148 height 16
select select "12"
click at [189, 232] on select "- Select Reason Code - Payment Reversal Taxable Value Change Assessment Change …" at bounding box center [263, 240] width 148 height 16
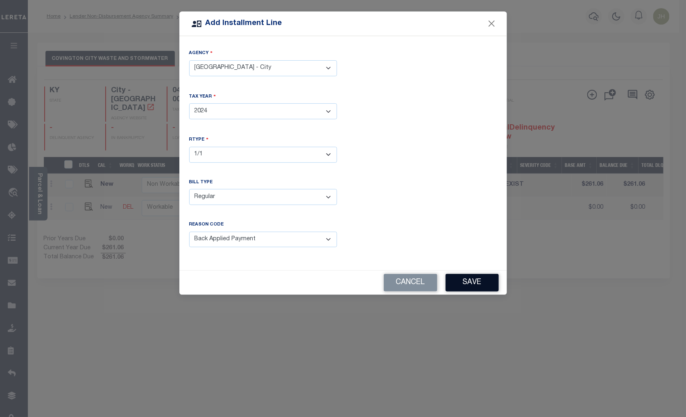
click at [470, 281] on button "Save" at bounding box center [472, 283] width 53 height 18
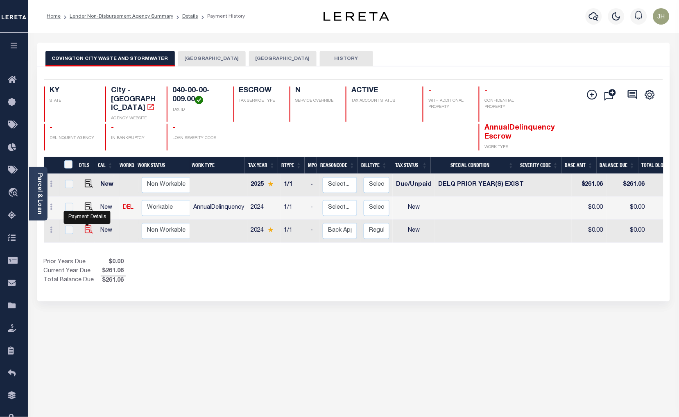
click at [85, 225] on img at bounding box center [89, 229] width 8 height 8
checkbox input "true"
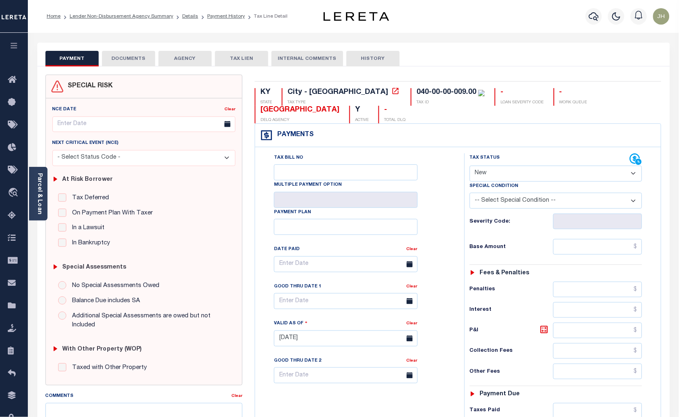
drag, startPoint x: 562, startPoint y: 173, endPoint x: 557, endPoint y: 182, distance: 10.7
click at [562, 173] on select "- Select Status Code - Open Due/Unpaid Paid Incomplete No Tax Due Internal Refu…" at bounding box center [556, 174] width 173 height 16
select select "DUE"
click at [470, 166] on select "- Select Status Code - Open Due/Unpaid Paid Incomplete No Tax Due Internal Refu…" at bounding box center [556, 174] width 173 height 16
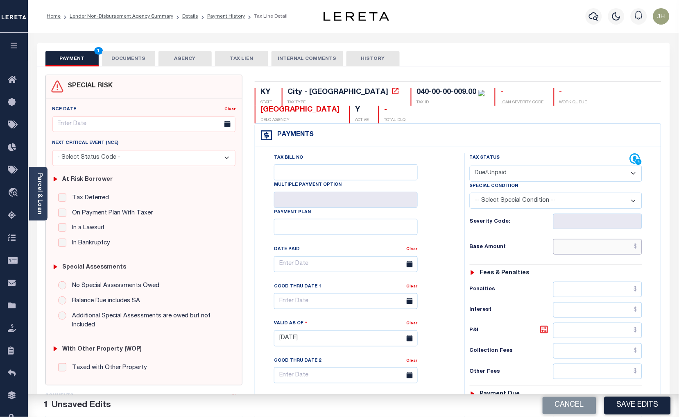
click at [567, 251] on input "text" at bounding box center [598, 247] width 89 height 16
type input "$242.84"
click at [568, 332] on input "text" at bounding box center [598, 331] width 89 height 16
click at [581, 332] on input "text" at bounding box center [598, 331] width 89 height 16
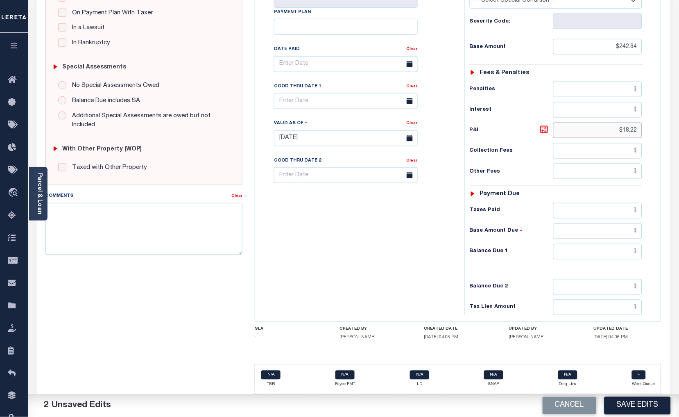
scroll to position [205, 0]
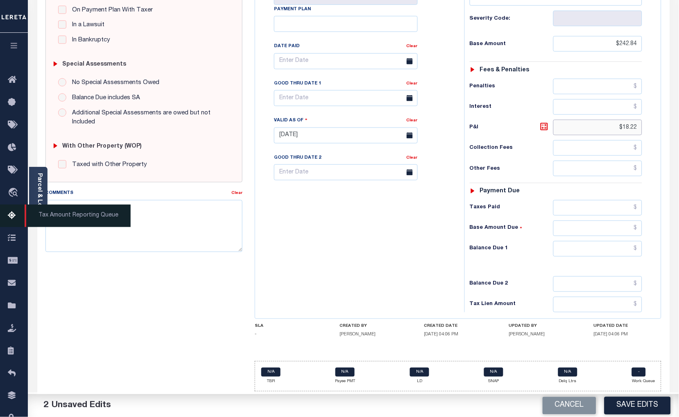
type input "$18.22"
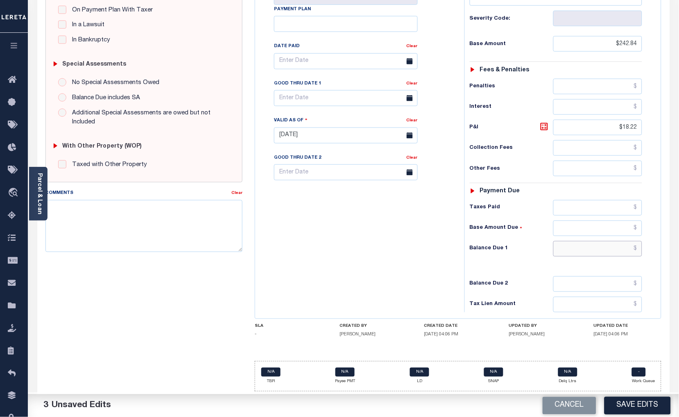
click at [562, 249] on input "text" at bounding box center [598, 249] width 89 height 16
type input "$261.06"
click at [411, 99] on icon at bounding box center [410, 98] width 6 height 6
click at [414, 96] on span at bounding box center [410, 98] width 16 height 16
click at [377, 98] on input "text" at bounding box center [346, 98] width 144 height 16
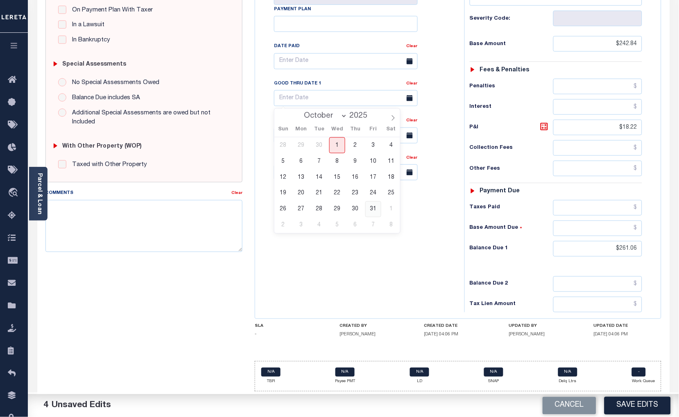
click at [372, 207] on span "31" at bounding box center [374, 209] width 16 height 16
type input "10/31/2025"
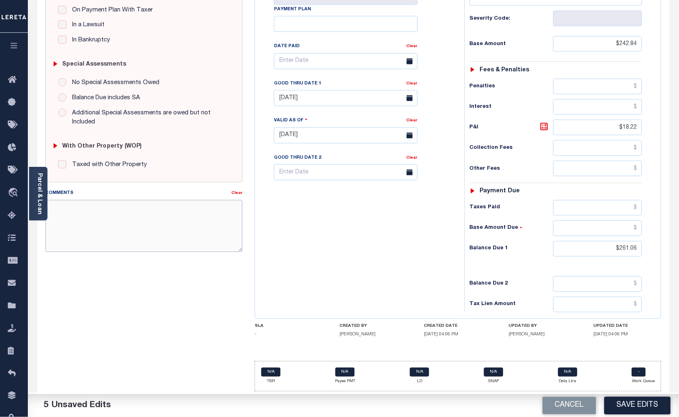
click at [90, 219] on textarea "Comments" at bounding box center [144, 226] width 198 height 52
type textarea "ORIGINAL BILL UNPAID"
click at [129, 315] on div "SPECIAL RISK NCE Date Clear - Select Status Code -" at bounding box center [144, 135] width 210 height 526
click at [623, 407] on button "Save Edits" at bounding box center [638, 406] width 66 height 18
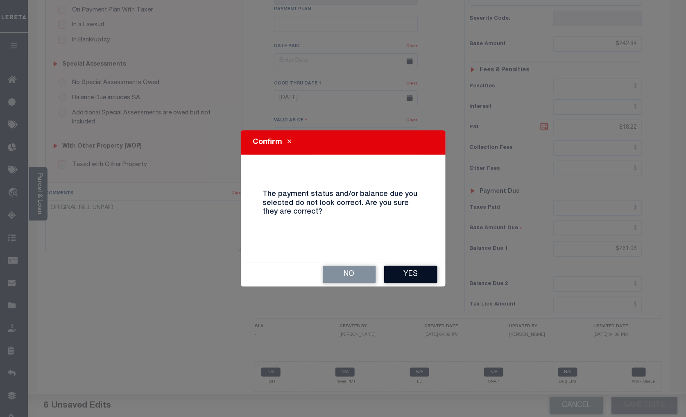
click at [415, 276] on button "Yes" at bounding box center [410, 275] width 53 height 18
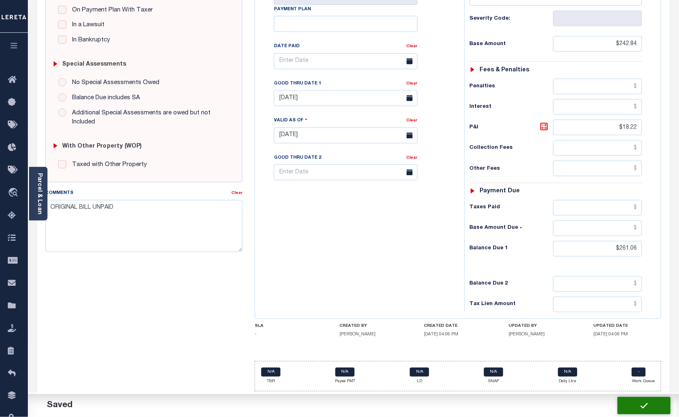
checkbox input "false"
type input "$242.84"
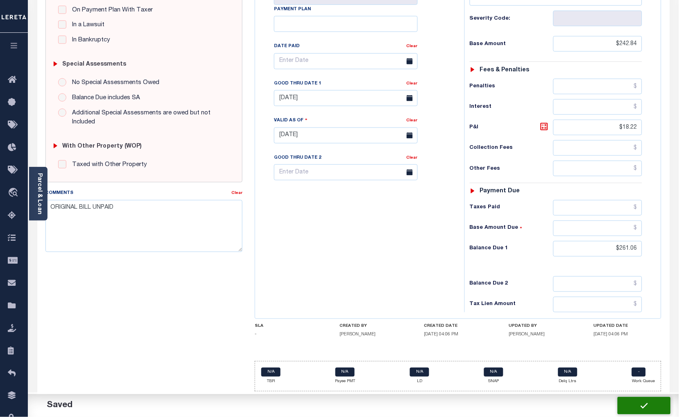
type input "$18.22"
type input "$261.06"
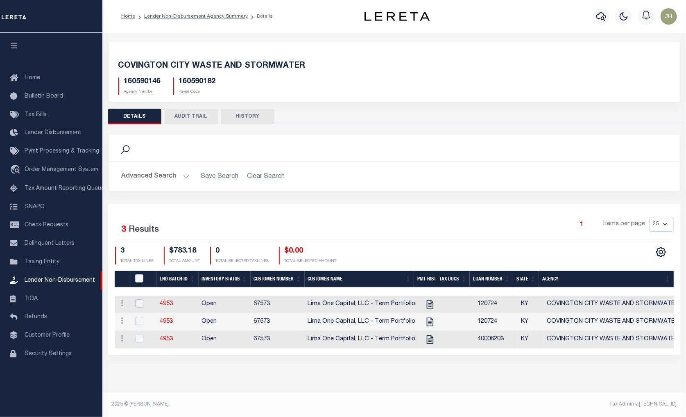
click at [139, 304] on input "checkbox" at bounding box center [139, 303] width 8 height 8
checkbox input "true"
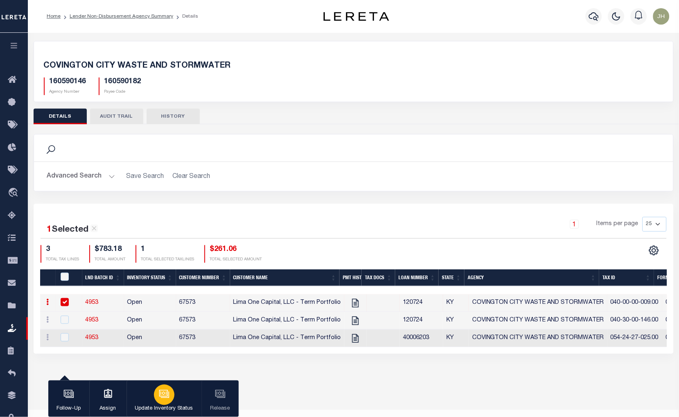
click at [165, 395] on icon "button" at bounding box center [164, 393] width 6 height 4
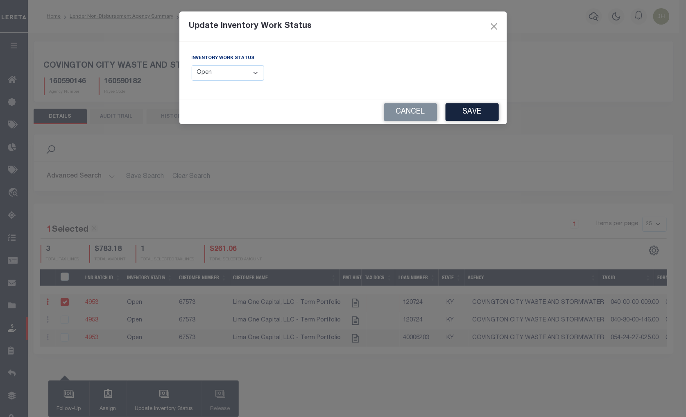
click at [260, 74] on select "--Select-- Open Completed Reported" at bounding box center [228, 73] width 73 height 16
select select "Completed"
click at [192, 65] on select "--Select-- Open Completed Reported" at bounding box center [228, 73] width 73 height 16
click at [476, 113] on button "Save" at bounding box center [472, 112] width 53 height 18
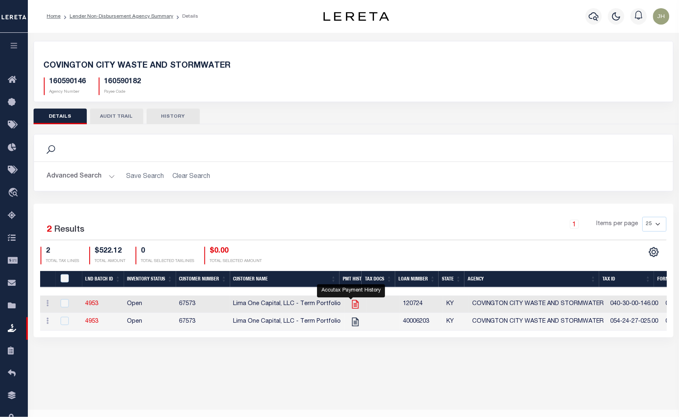
click at [350, 306] on icon at bounding box center [355, 304] width 11 height 11
checkbox input "true"
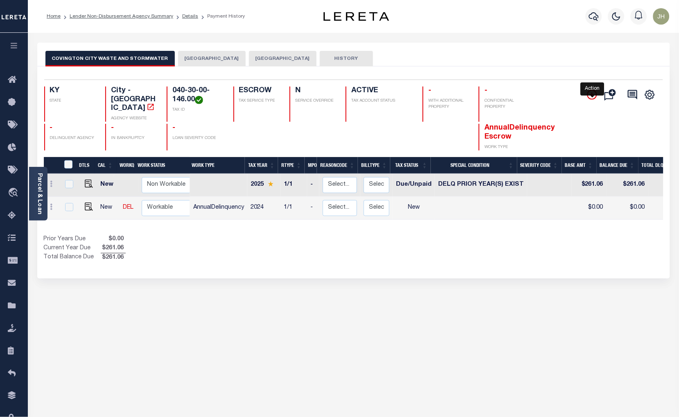
click at [595, 92] on icon "" at bounding box center [593, 95] width 10 height 10
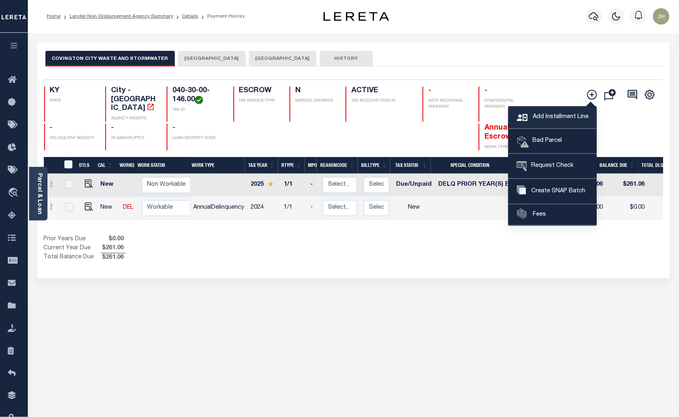
click at [540, 115] on span "Add Installment Line" at bounding box center [560, 117] width 58 height 9
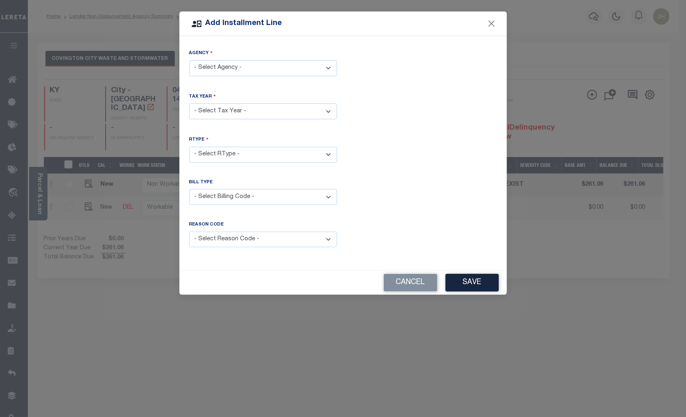
click at [325, 66] on select "- Select Agency - COVINGTON CITY - City COVINGTON CITY WASTE AND STORMWATER - C…" at bounding box center [263, 68] width 148 height 16
select select "2111704002"
click at [189, 60] on select "- Select Agency - COVINGTON CITY - City COVINGTON CITY WASTE AND STORMWATER - C…" at bounding box center [263, 68] width 148 height 16
drag, startPoint x: 327, startPoint y: 110, endPoint x: 316, endPoint y: 119, distance: 14.3
click at [327, 110] on select "- Select Year - 2005 2006 2007 2008 2009 2010 2011 2012 2013 2014 2015 2016 201…" at bounding box center [263, 111] width 148 height 16
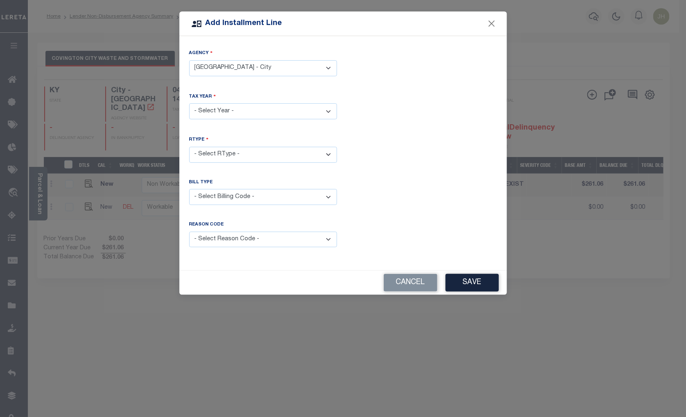
select select "2024"
click at [189, 103] on select "- Select Year - 2005 2006 2007 2008 2009 2010 2011 2012 2013 2014 2015 2016 201…" at bounding box center [263, 111] width 148 height 16
click at [241, 153] on select "- Select RType - 1/1" at bounding box center [263, 155] width 148 height 16
select select "0"
click at [189, 147] on select "- Select RType - 1/1" at bounding box center [263, 155] width 148 height 16
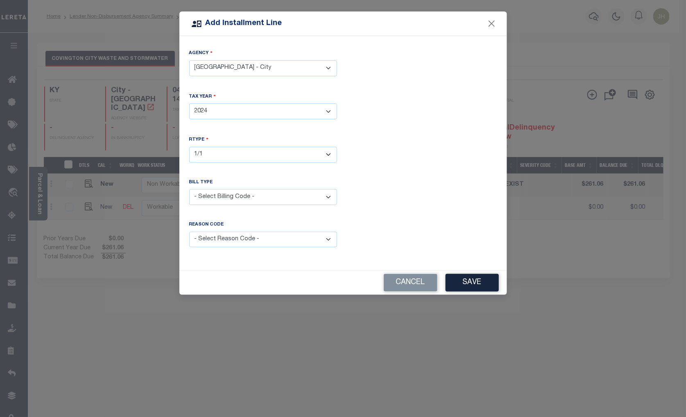
click at [214, 197] on select "- Select Billing Code - Regular Delinquent Supplemental Corrected/Adjusted Bill…" at bounding box center [263, 197] width 148 height 16
select select "1"
click at [189, 189] on select "- Select Billing Code - Regular Delinquent Supplemental Corrected/Adjusted Bill…" at bounding box center [263, 197] width 148 height 16
click at [219, 237] on select "- Select Reason Code - Payment Reversal Taxable Value Change Assessment Change …" at bounding box center [263, 240] width 148 height 16
select select "12"
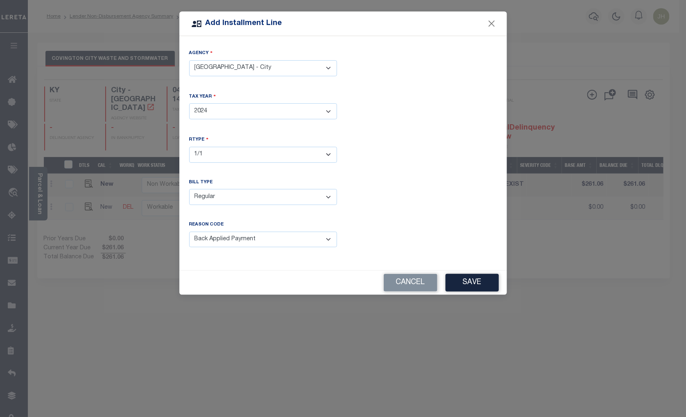
click at [189, 232] on select "- Select Reason Code - Payment Reversal Taxable Value Change Assessment Change …" at bounding box center [263, 240] width 148 height 16
click at [473, 280] on button "Save" at bounding box center [472, 283] width 53 height 18
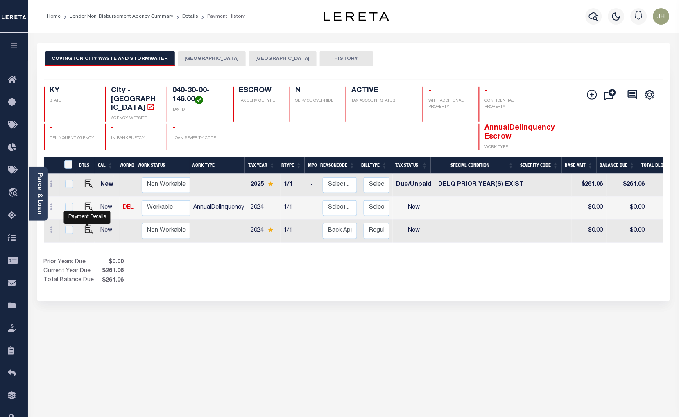
drag, startPoint x: 88, startPoint y: 224, endPoint x: 101, endPoint y: 222, distance: 13.3
click at [88, 225] on img at bounding box center [89, 229] width 8 height 8
checkbox input "true"
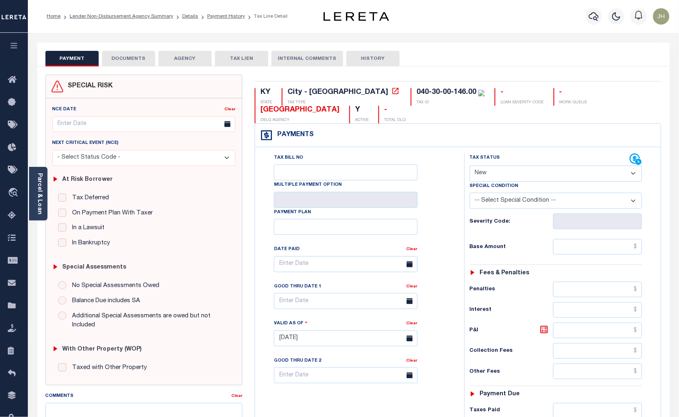
click at [516, 174] on select "- Select Status Code - Open Due/Unpaid Paid Incomplete No Tax Due Internal Refu…" at bounding box center [556, 174] width 173 height 16
select select "DUE"
click at [470, 166] on select "- Select Status Code - Open Due/Unpaid Paid Incomplete No Tax Due Internal Refu…" at bounding box center [556, 174] width 173 height 16
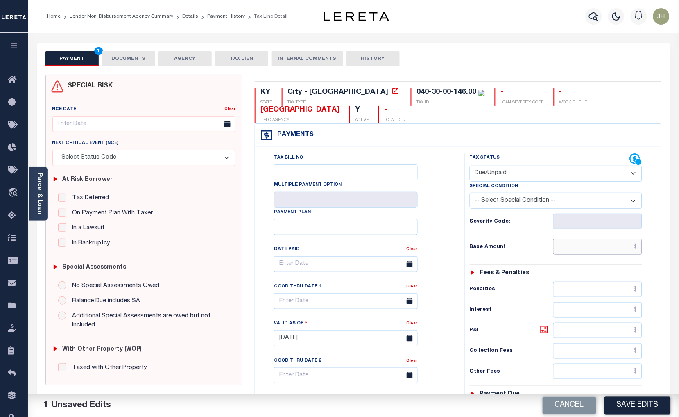
click at [573, 249] on input "text" at bounding box center [598, 247] width 89 height 16
type input "$242.84"
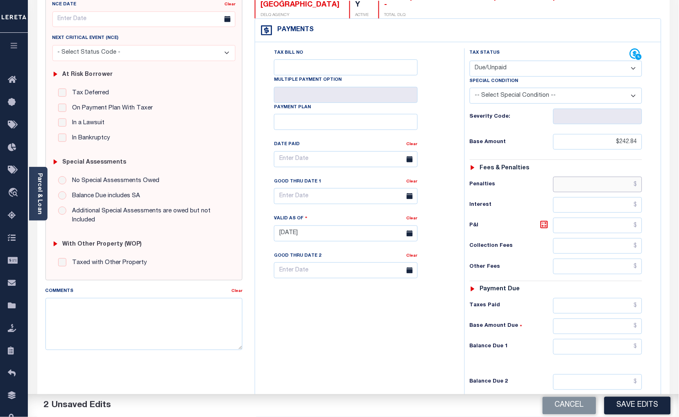
scroll to position [136, 0]
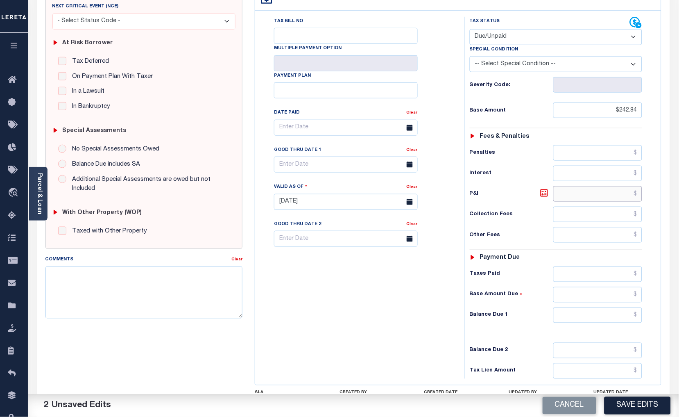
click at [570, 200] on input "text" at bounding box center [598, 194] width 89 height 16
click at [571, 193] on input "text" at bounding box center [598, 194] width 89 height 16
type input "$18.22"
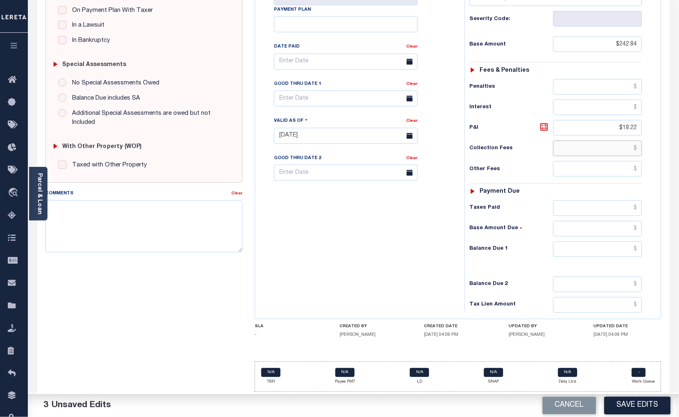
scroll to position [205, 0]
click at [565, 247] on input "text" at bounding box center [598, 249] width 89 height 16
type input "$261.06"
click at [409, 96] on icon at bounding box center [410, 98] width 6 height 6
click at [308, 99] on input "text" at bounding box center [346, 98] width 144 height 16
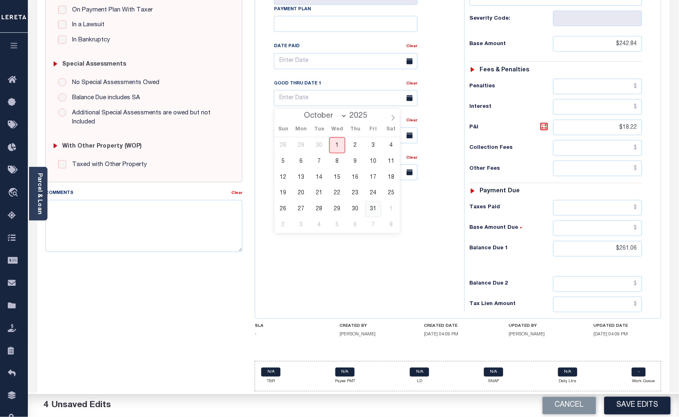
click at [372, 207] on span "31" at bounding box center [374, 209] width 16 height 16
type input "[DATE]"
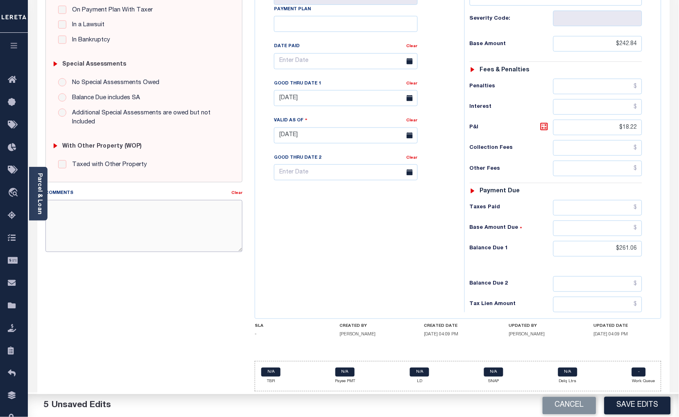
click at [184, 228] on textarea "Comments" at bounding box center [144, 226] width 198 height 52
type textarea "ORIGINAL BILL UNPAID"
click at [638, 407] on button "Save Edits" at bounding box center [638, 406] width 66 height 18
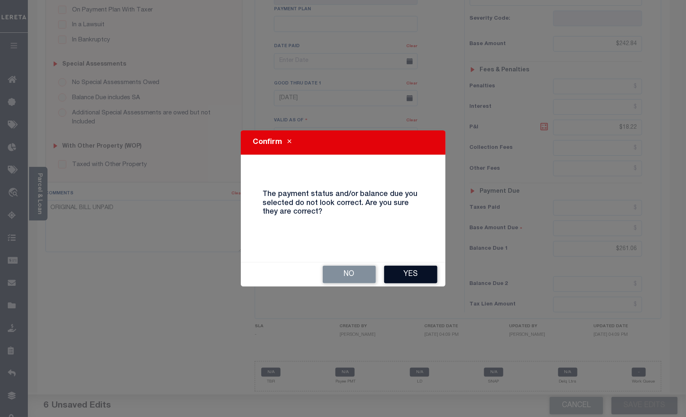
click at [401, 273] on button "Yes" at bounding box center [410, 275] width 53 height 18
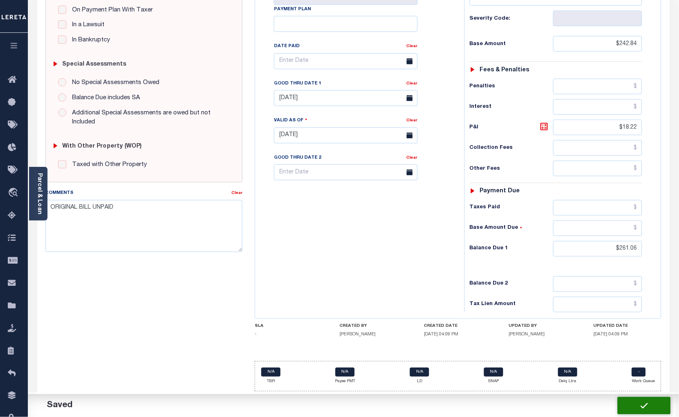
checkbox input "false"
type input "$242.84"
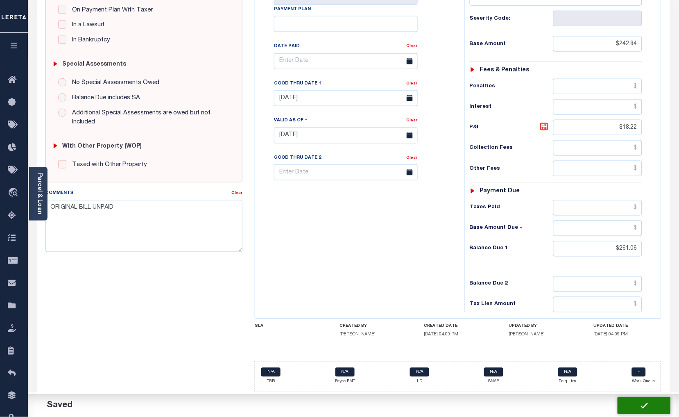
type input "$18.22"
type input "$261.06"
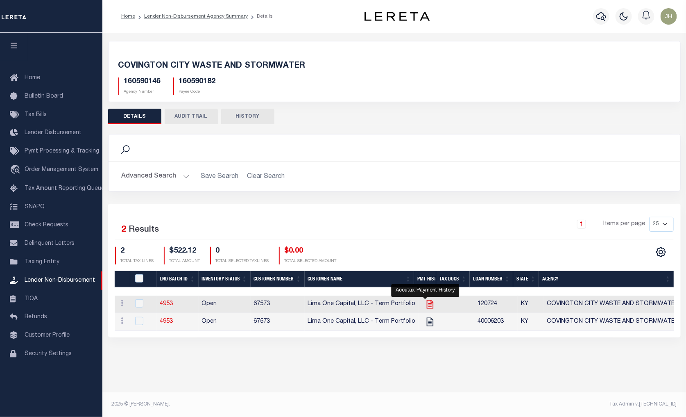
click at [425, 306] on icon "" at bounding box center [430, 304] width 11 height 11
checkbox input "true"
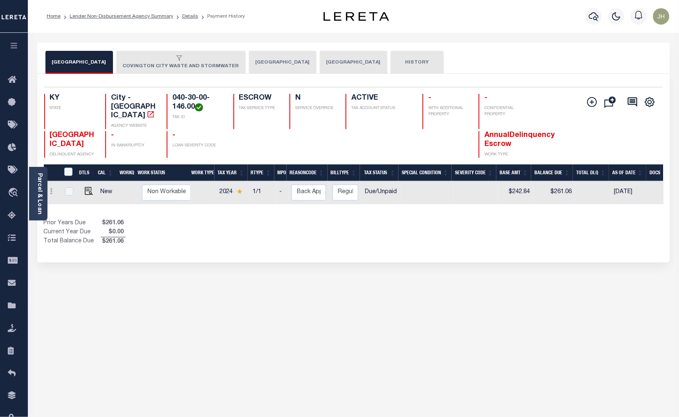
click at [89, 18] on link "Lender Non-Disbursement Agency Summary" at bounding box center [122, 16] width 104 height 5
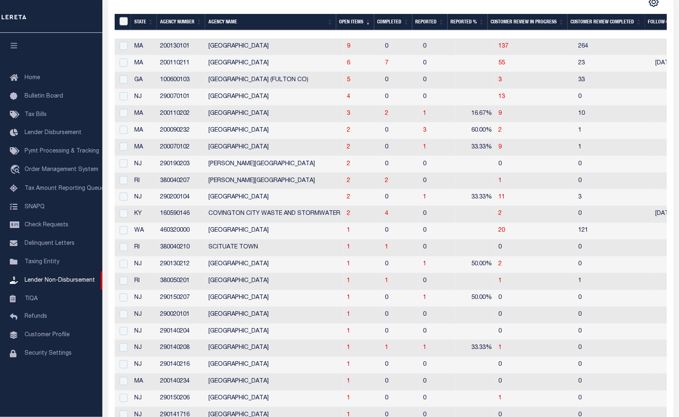
scroll to position [182, 0]
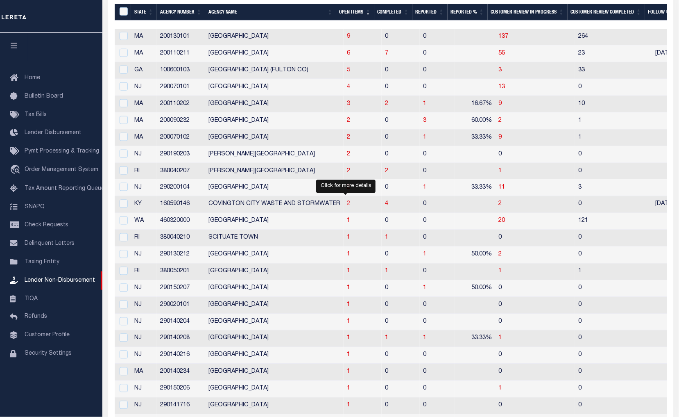
click at [347, 206] on span "2" at bounding box center [348, 204] width 3 height 6
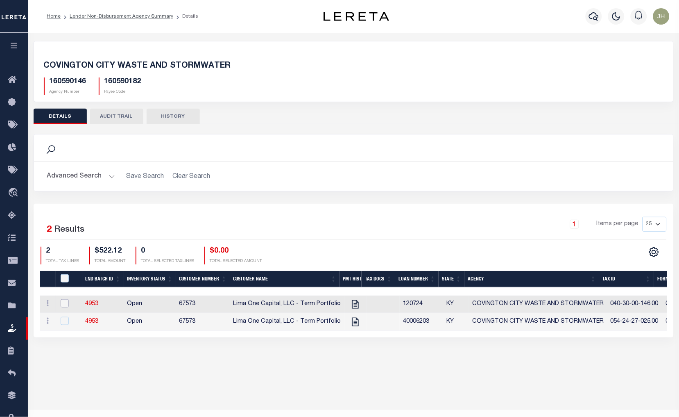
click at [62, 302] on input "checkbox" at bounding box center [65, 303] width 8 height 8
checkbox input "true"
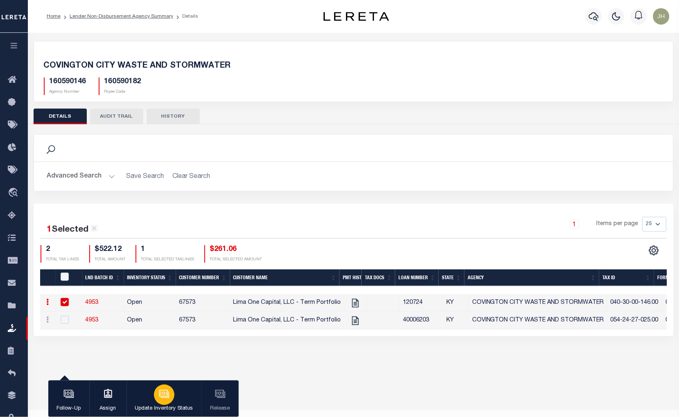
click at [156, 405] on p "Update Inventory Status" at bounding box center [164, 409] width 58 height 8
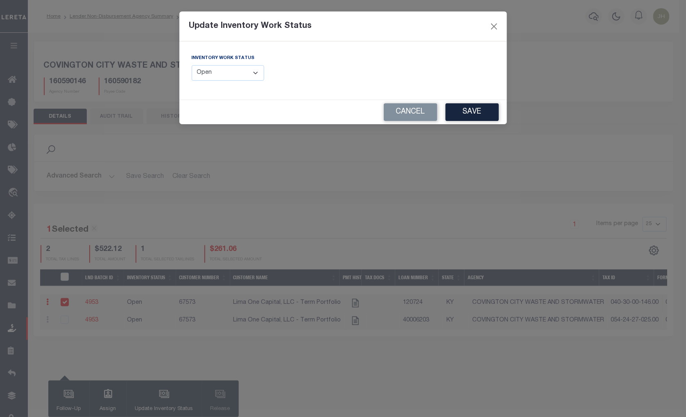
drag, startPoint x: 259, startPoint y: 75, endPoint x: 257, endPoint y: 81, distance: 6.6
click at [259, 75] on select "--Select-- Open Completed Reported" at bounding box center [228, 73] width 73 height 16
select select "Completed"
click at [192, 65] on select "--Select-- Open Completed Reported" at bounding box center [228, 73] width 73 height 16
click at [459, 108] on button "Save" at bounding box center [472, 112] width 53 height 18
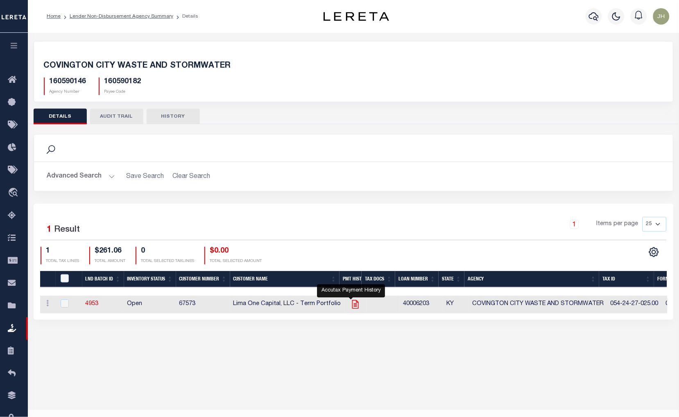
click at [354, 305] on icon at bounding box center [355, 304] width 11 height 11
checkbox input "true"
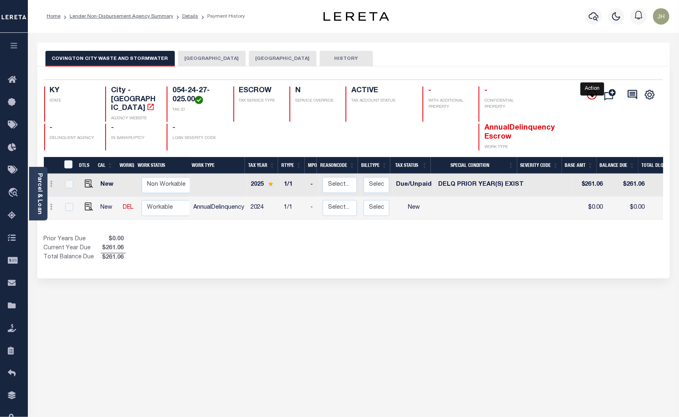
click at [592, 94] on icon "" at bounding box center [593, 95] width 10 height 10
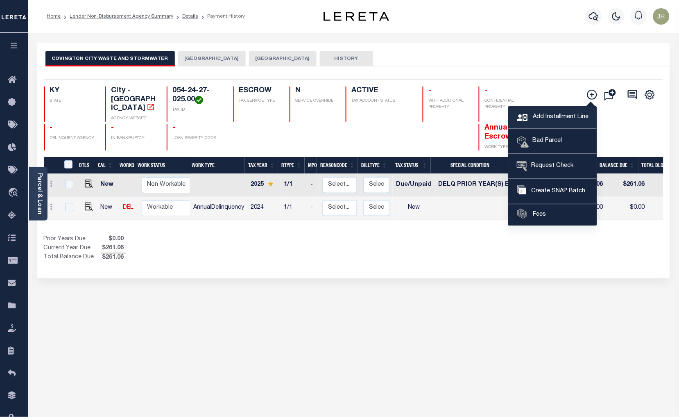
click at [540, 115] on span "Add Installment Line" at bounding box center [560, 117] width 58 height 9
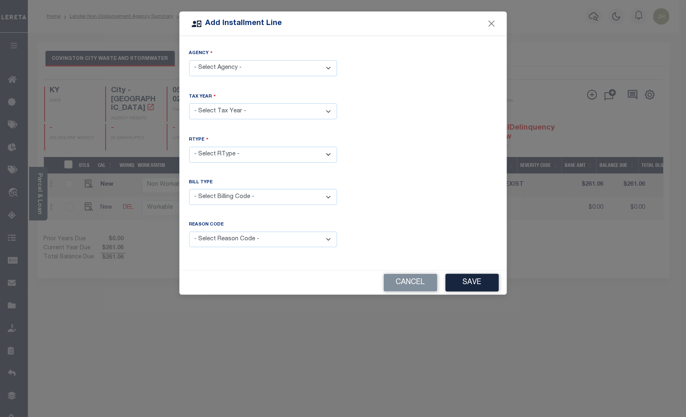
drag, startPoint x: 326, startPoint y: 68, endPoint x: 321, endPoint y: 76, distance: 9.4
click at [326, 68] on select "- Select Agency - [GEOGRAPHIC_DATA] - City [GEOGRAPHIC_DATA] WASTE AND [GEOGRAP…" at bounding box center [263, 68] width 148 height 16
select select "2111704002"
click at [189, 60] on select "- Select Agency - [GEOGRAPHIC_DATA] - City [GEOGRAPHIC_DATA] WASTE AND [GEOGRAP…" at bounding box center [263, 68] width 148 height 16
drag, startPoint x: 330, startPoint y: 113, endPoint x: 326, endPoint y: 117, distance: 6.4
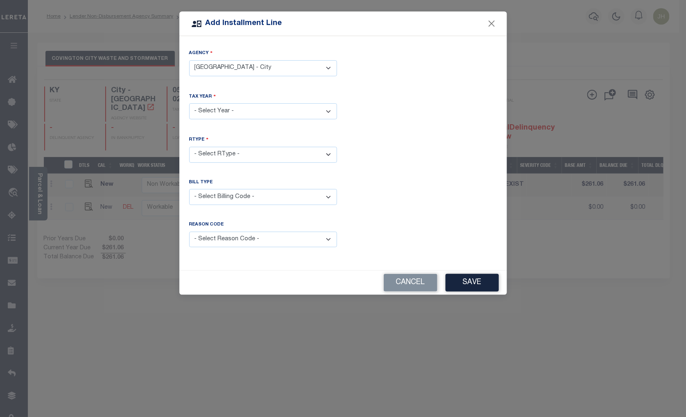
click at [330, 113] on select "- Select Year - 2005 2006 2007 2008 2009 2010 2011 2012 2013 2014 2015 2016 201…" at bounding box center [263, 111] width 148 height 16
select select "2024"
click at [189, 103] on select "- Select Year - 2005 2006 2007 2008 2009 2010 2011 2012 2013 2014 2015 2016 201…" at bounding box center [263, 111] width 148 height 16
drag, startPoint x: 223, startPoint y: 152, endPoint x: 226, endPoint y: 160, distance: 8.6
click at [224, 152] on select "- Select RType - 1/1" at bounding box center [263, 155] width 148 height 16
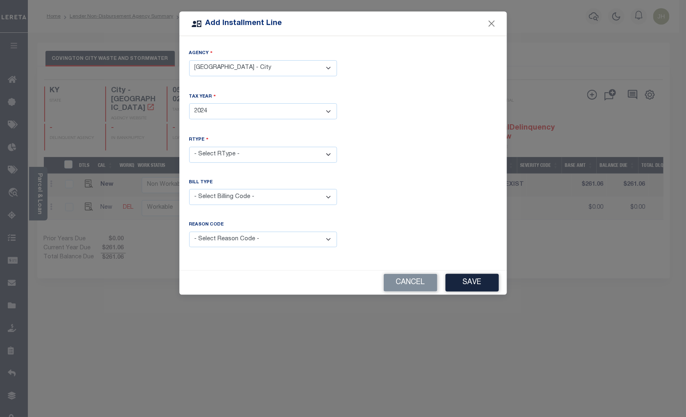
select select "0"
click at [189, 147] on select "- Select RType - 1/1" at bounding box center [263, 155] width 148 height 16
click at [219, 197] on select "- Select Billing Code - Regular Delinquent Supplemental Corrected/Adjusted Bill…" at bounding box center [263, 197] width 148 height 16
select select "1"
click at [189, 189] on select "- Select Billing Code - Regular Delinquent Supplemental Corrected/Adjusted Bill…" at bounding box center [263, 197] width 148 height 16
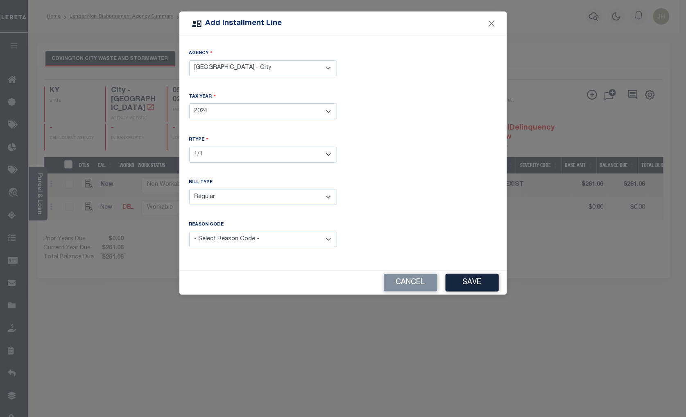
click at [235, 241] on select "- Select Reason Code - Payment Reversal Taxable Value Change Assessment Change …" at bounding box center [263, 240] width 148 height 16
select select "12"
click at [189, 232] on select "- Select Reason Code - Payment Reversal Taxable Value Change Assessment Change …" at bounding box center [263, 240] width 148 height 16
click at [470, 284] on button "Save" at bounding box center [472, 283] width 53 height 18
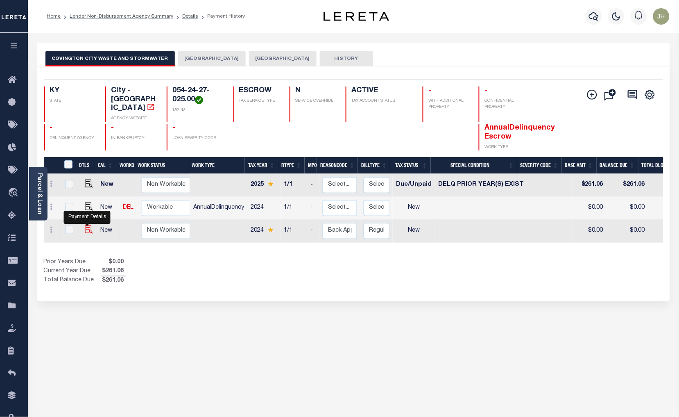
click at [88, 225] on img at bounding box center [89, 229] width 8 height 8
checkbox input "true"
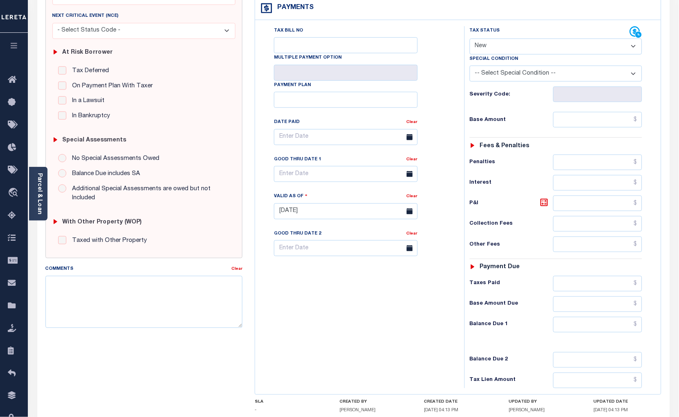
scroll to position [136, 0]
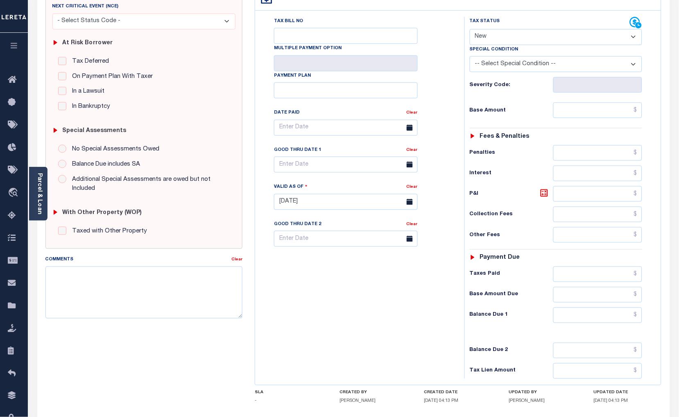
click at [510, 35] on select "- Select Status Code - Open Due/Unpaid Paid Incomplete No Tax Due Internal Refu…" at bounding box center [556, 37] width 173 height 16
select select "DUE"
click at [470, 29] on select "- Select Status Code - Open Due/Unpaid Paid Incomplete No Tax Due Internal Refu…" at bounding box center [556, 37] width 173 height 16
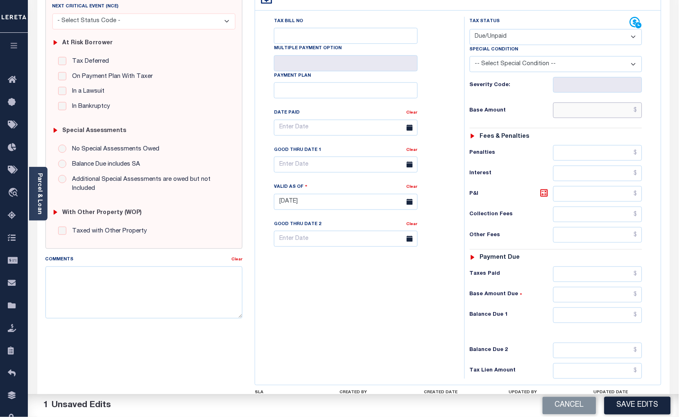
click at [589, 111] on input "text" at bounding box center [598, 110] width 89 height 16
type input "$242.84"
click at [559, 193] on input "text" at bounding box center [598, 194] width 89 height 16
click at [560, 195] on input "text" at bounding box center [598, 194] width 89 height 16
type input "$18.22"
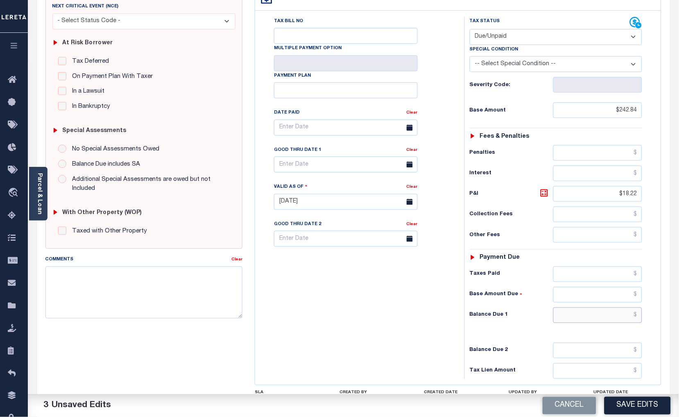
click at [571, 316] on input "text" at bounding box center [598, 315] width 89 height 16
type input "$261.06"
click at [341, 163] on input "text" at bounding box center [346, 165] width 144 height 16
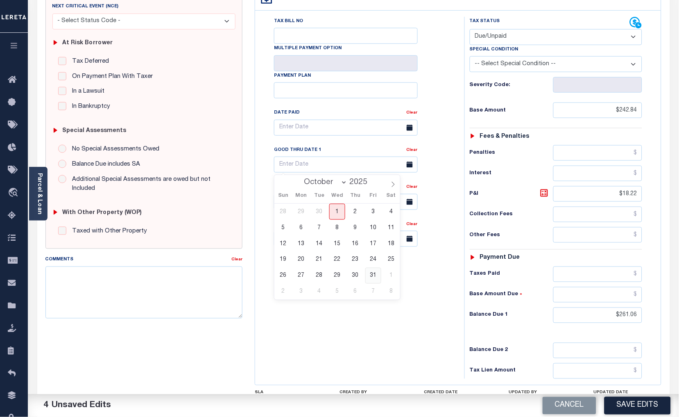
click at [370, 276] on span "31" at bounding box center [374, 276] width 16 height 16
type input "[DATE]"
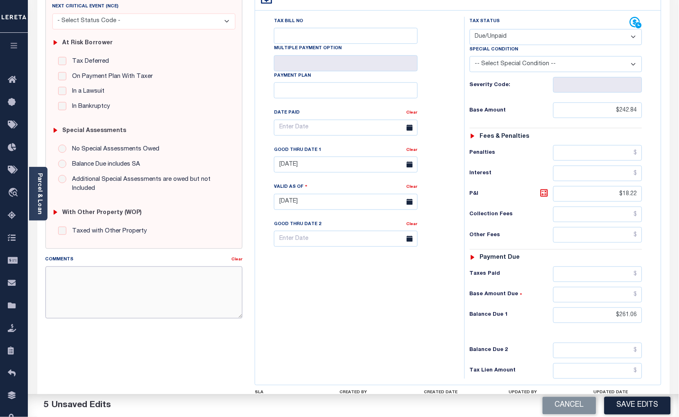
click at [159, 284] on textarea "Comments" at bounding box center [144, 292] width 198 height 52
type textarea "P"
type textarea "ORIGINAL BILL UNPAID"
click at [649, 403] on button "Save Edits" at bounding box center [638, 406] width 66 height 18
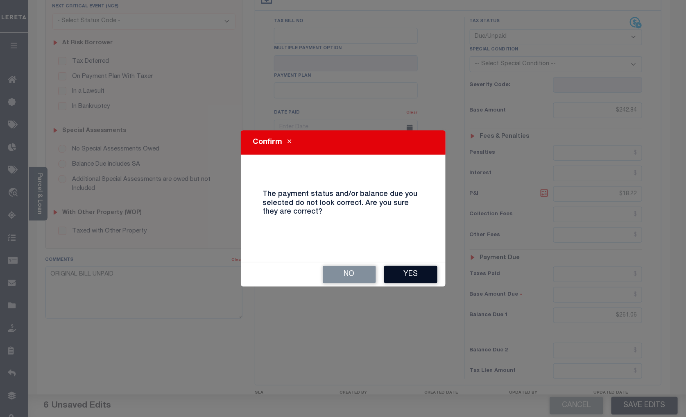
click at [419, 272] on button "Yes" at bounding box center [410, 275] width 53 height 18
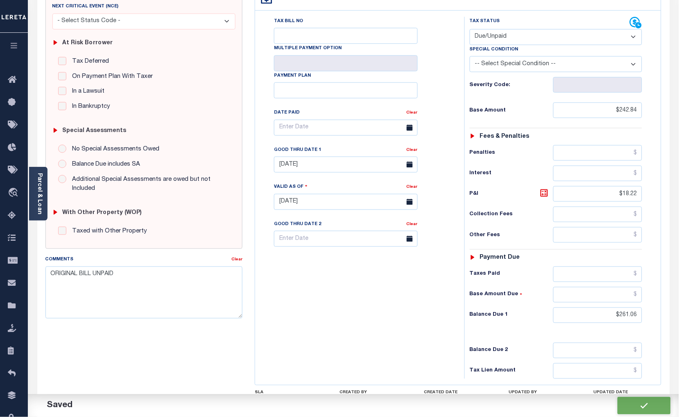
checkbox input "false"
type input "$242.84"
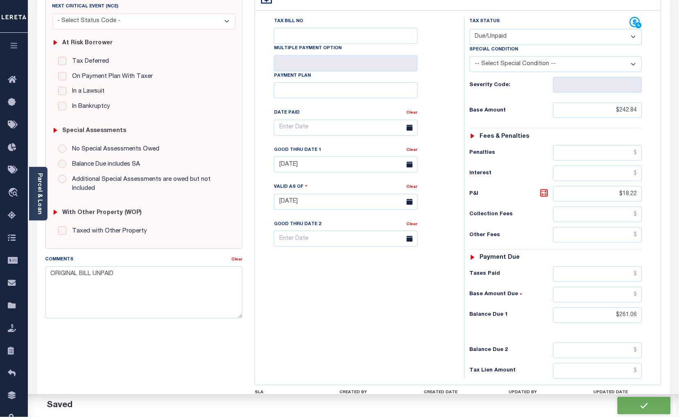
type input "$18.22"
type input "$261.06"
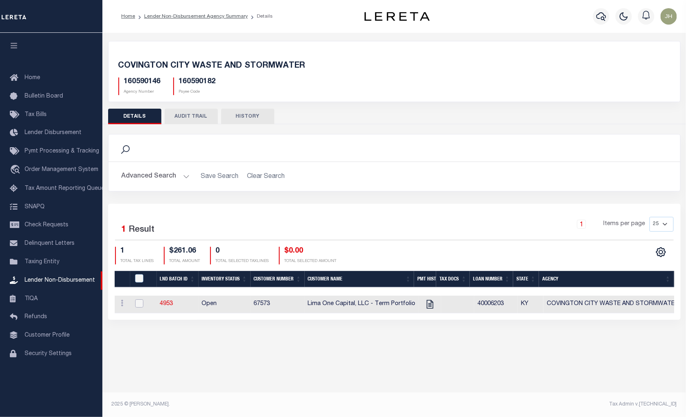
drag, startPoint x: 140, startPoint y: 302, endPoint x: 147, endPoint y: 292, distance: 12.2
click at [140, 302] on input "checkbox" at bounding box center [139, 303] width 8 height 8
checkbox input "true"
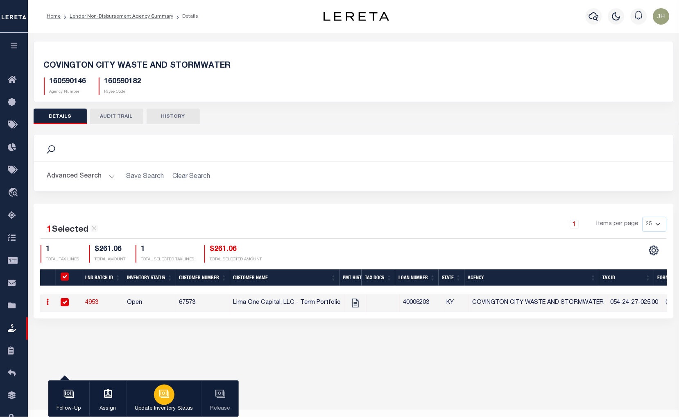
click at [166, 391] on icon "button" at bounding box center [164, 394] width 11 height 11
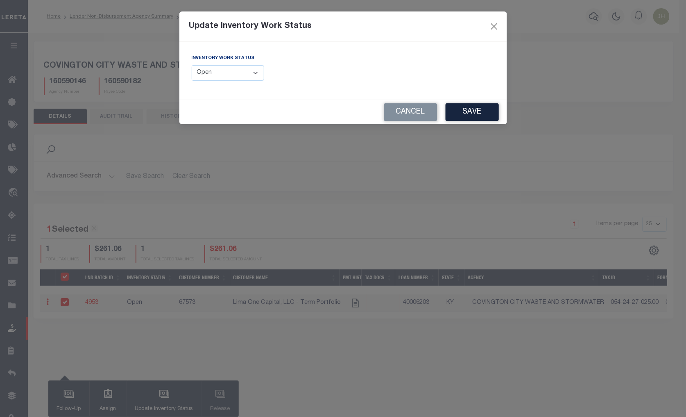
click at [252, 74] on select "--Select-- Open Completed Reported" at bounding box center [228, 73] width 73 height 16
select select "Completed"
click at [192, 65] on select "--Select-- Open Completed Reported" at bounding box center [228, 73] width 73 height 16
click at [473, 111] on button "Save" at bounding box center [472, 112] width 53 height 18
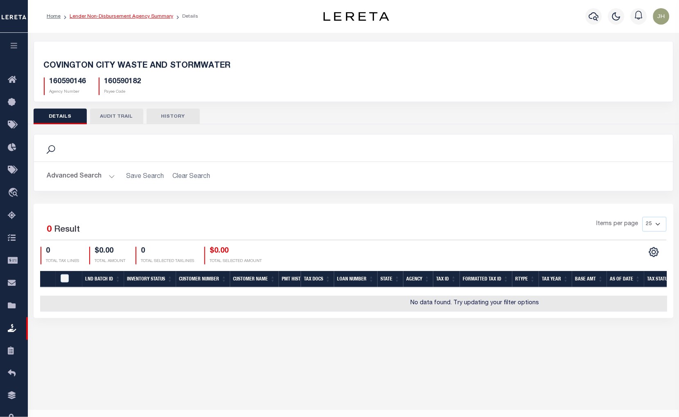
click at [111, 16] on link "Lender Non-Disbursement Agency Summary" at bounding box center [122, 16] width 104 height 5
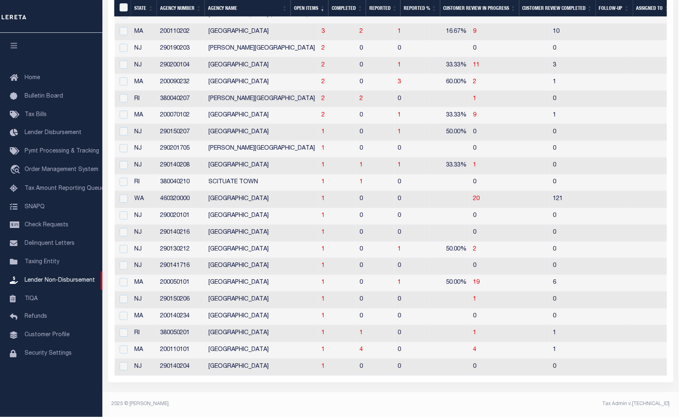
scroll to position [252, 0]
click at [318, 327] on td "1" at bounding box center [337, 333] width 38 height 17
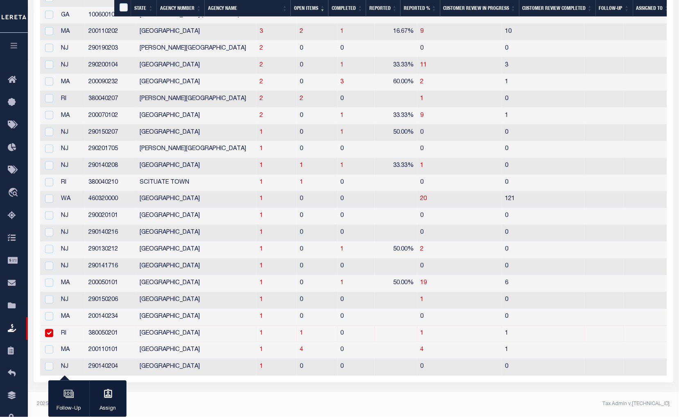
scroll to position [245, 0]
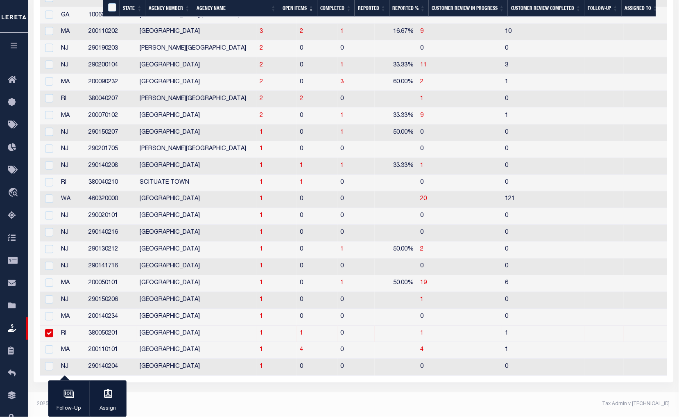
click at [49, 332] on input "checkbox" at bounding box center [49, 333] width 8 height 8
checkbox input "false"
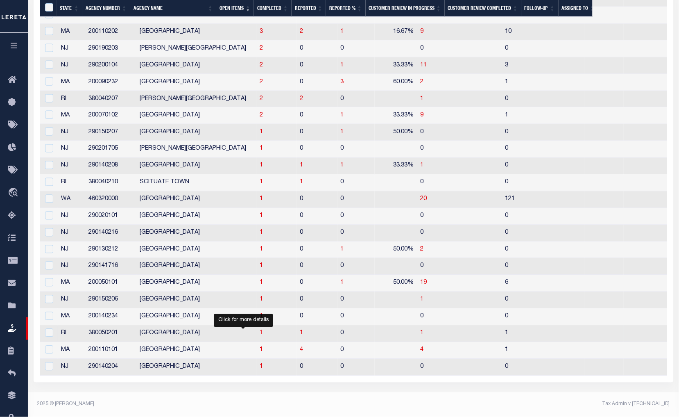
click at [260, 334] on span "1" at bounding box center [261, 333] width 3 height 6
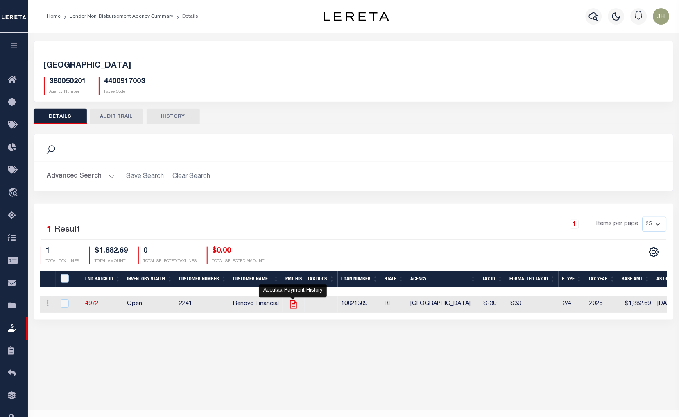
click at [294, 306] on icon "" at bounding box center [294, 304] width 11 height 11
checkbox input "true"
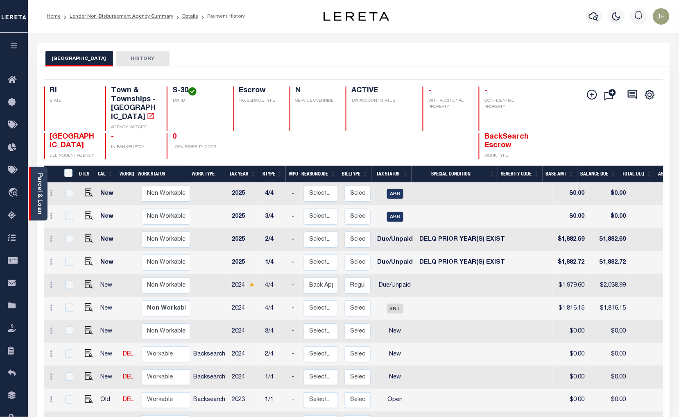
click at [40, 185] on link "Parcel & Loan" at bounding box center [39, 193] width 6 height 41
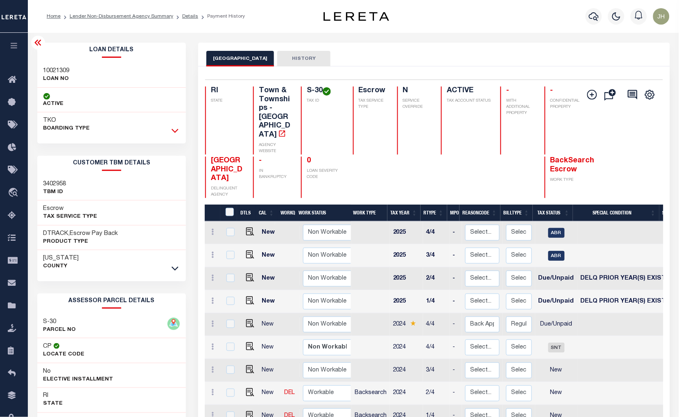
click at [172, 131] on icon at bounding box center [175, 130] width 7 height 9
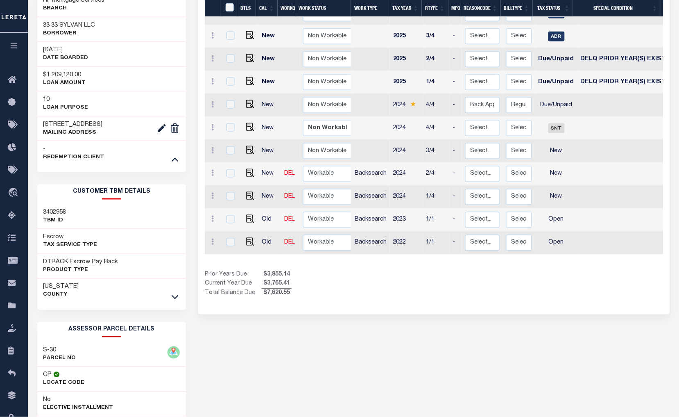
scroll to position [273, 0]
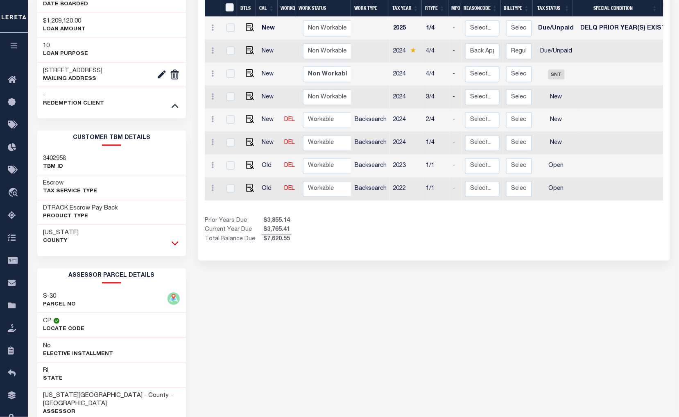
click at [175, 245] on icon at bounding box center [175, 244] width 7 height 4
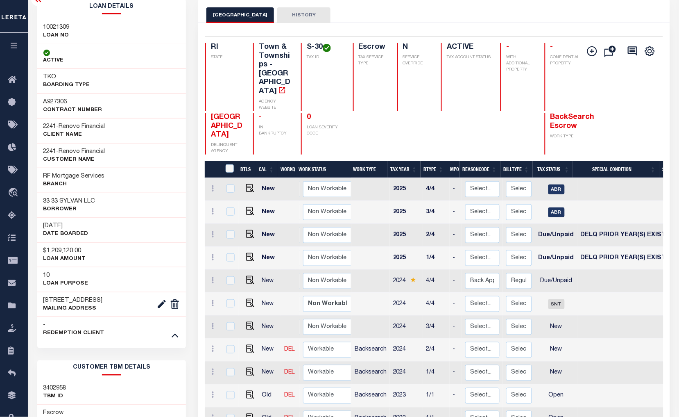
scroll to position [45, 0]
